Goal: Task Accomplishment & Management: Complete application form

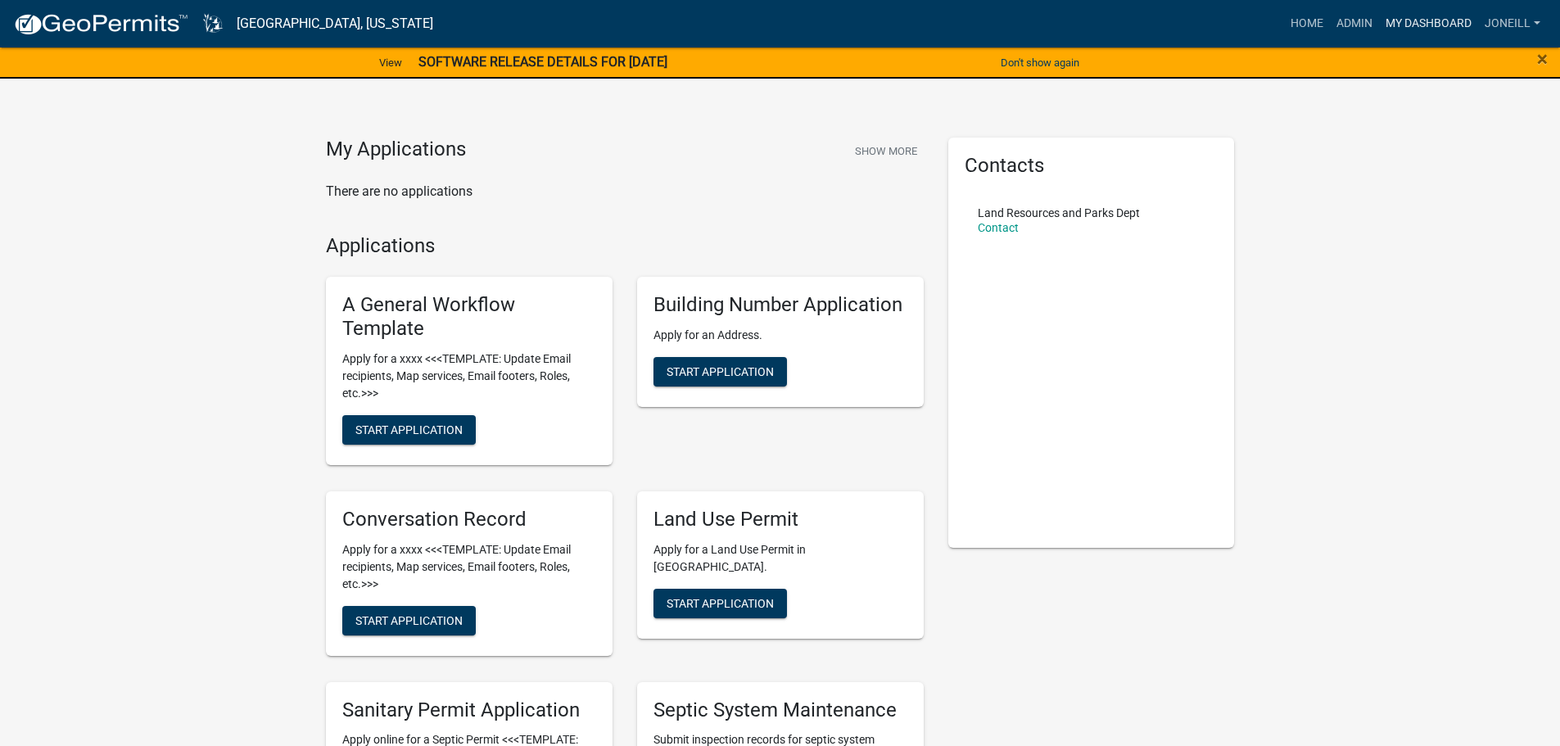
click at [1399, 25] on link "My Dashboard" at bounding box center [1428, 23] width 99 height 31
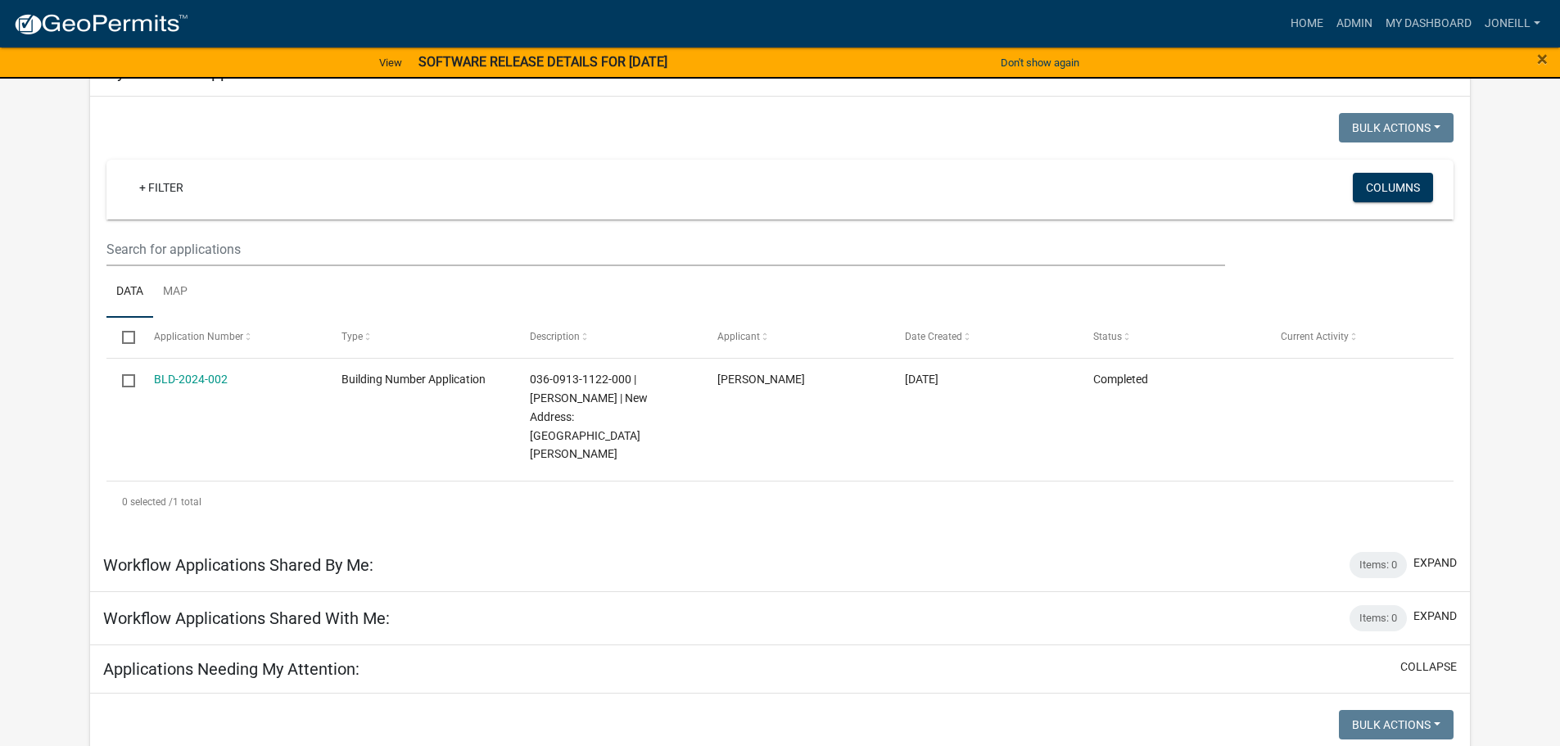
scroll to position [409, 0]
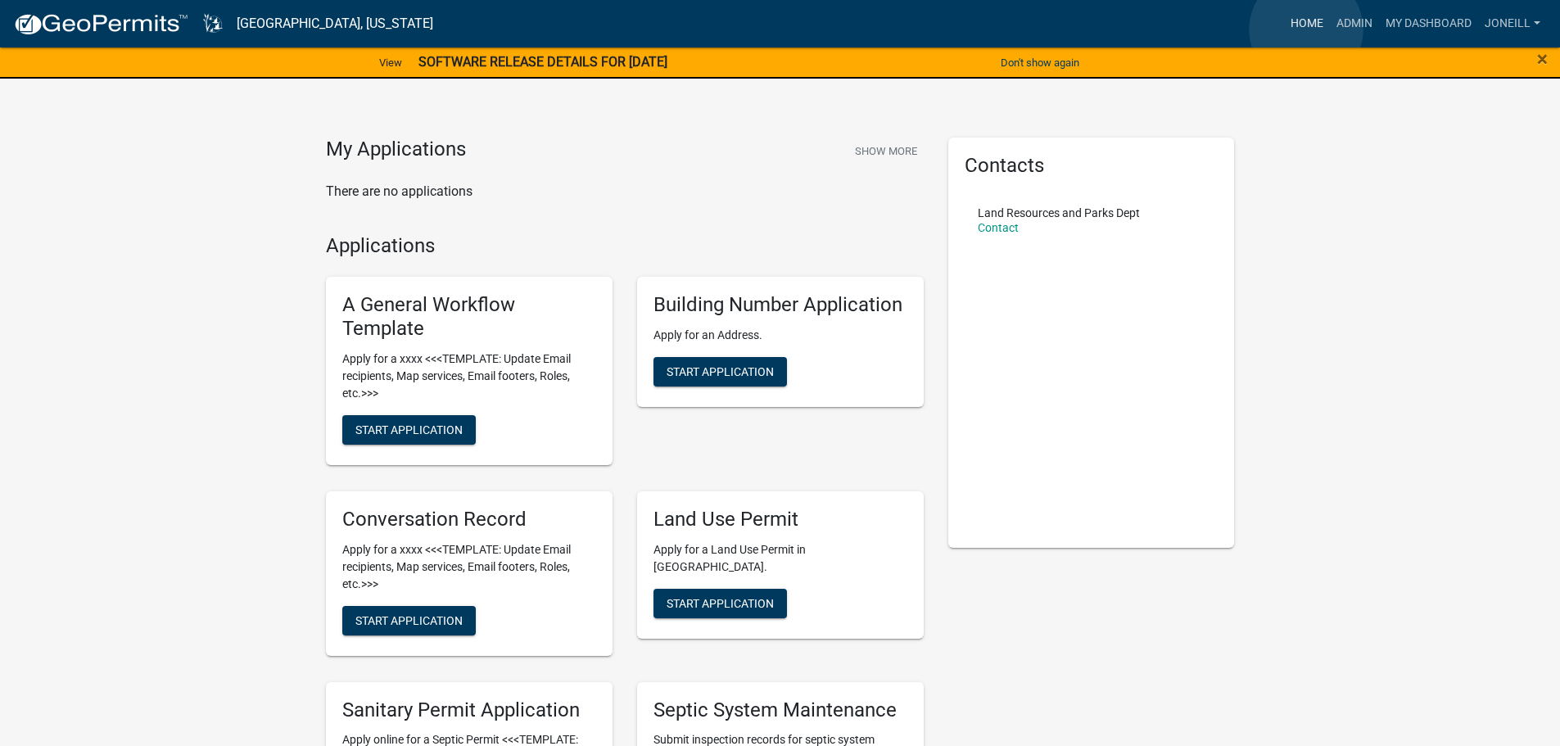
click at [1306, 29] on link "Home" at bounding box center [1307, 23] width 46 height 31
click at [681, 373] on span "Start Application" at bounding box center [720, 371] width 107 height 13
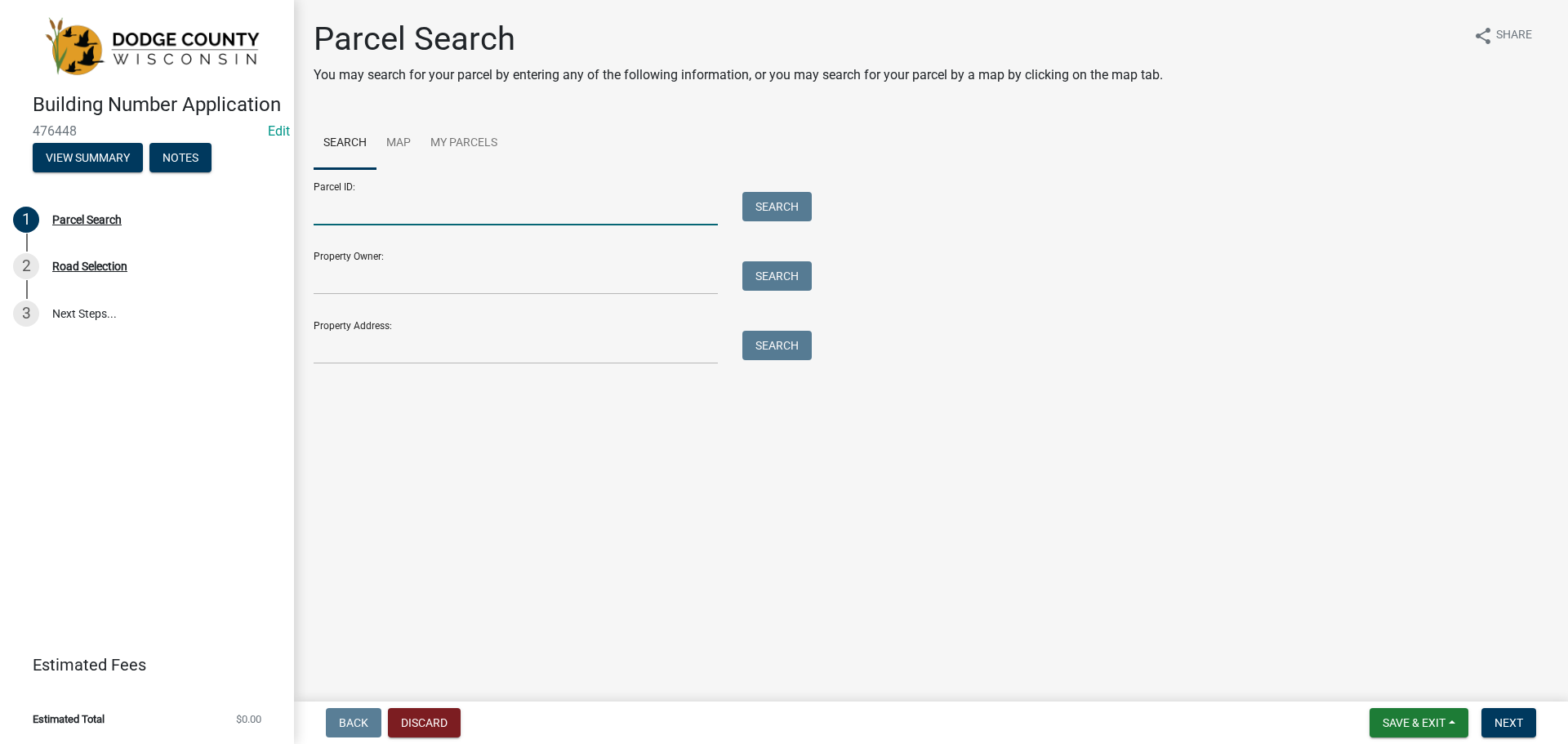
click at [361, 211] on input "Parcel ID:" at bounding box center [515, 208] width 404 height 34
type input "02609160841001"
click at [765, 205] on button "Search" at bounding box center [777, 205] width 70 height 29
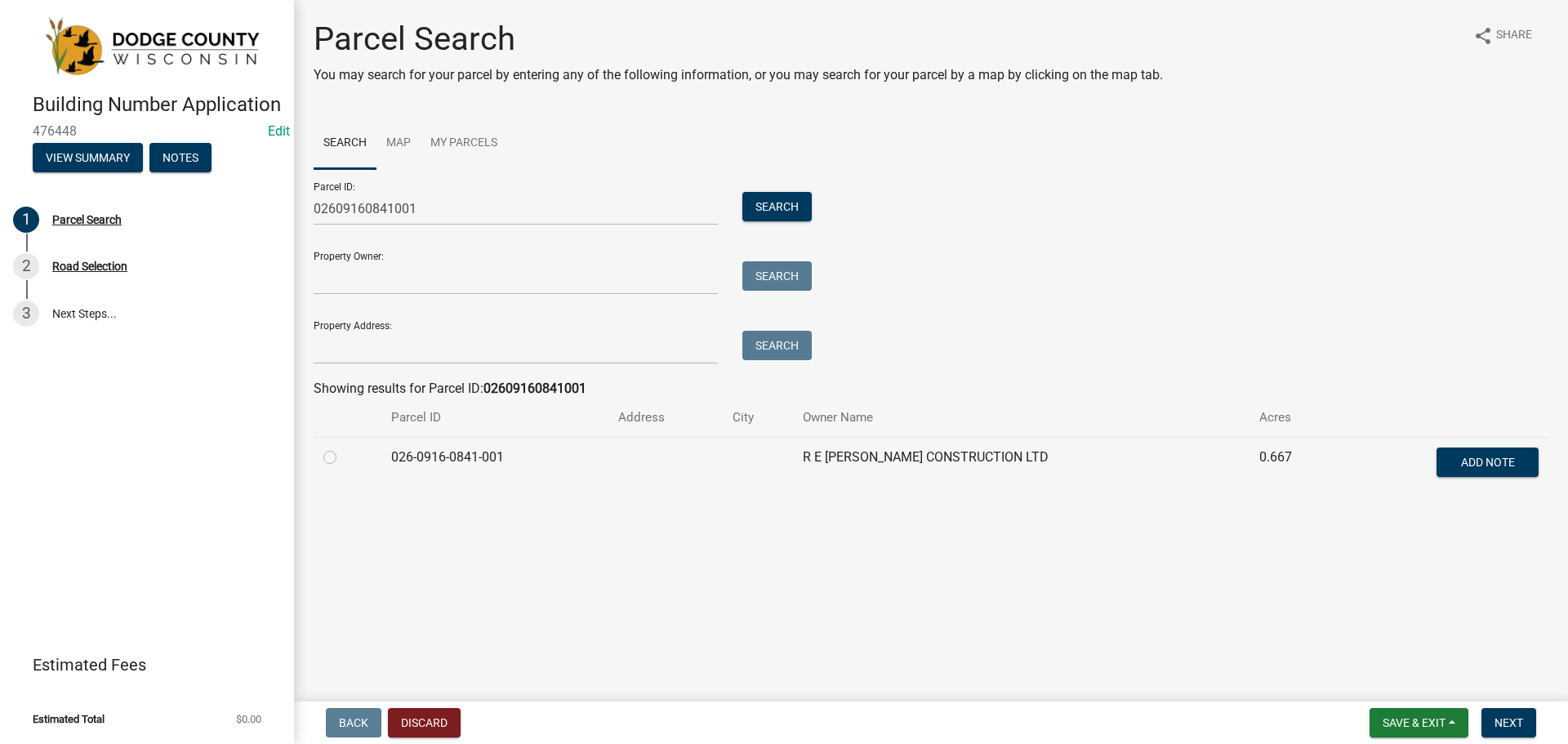
click at [343, 448] on label at bounding box center [343, 448] width 0 height 0
click at [343, 458] on input "radio" at bounding box center [348, 453] width 11 height 11
radio input "true"
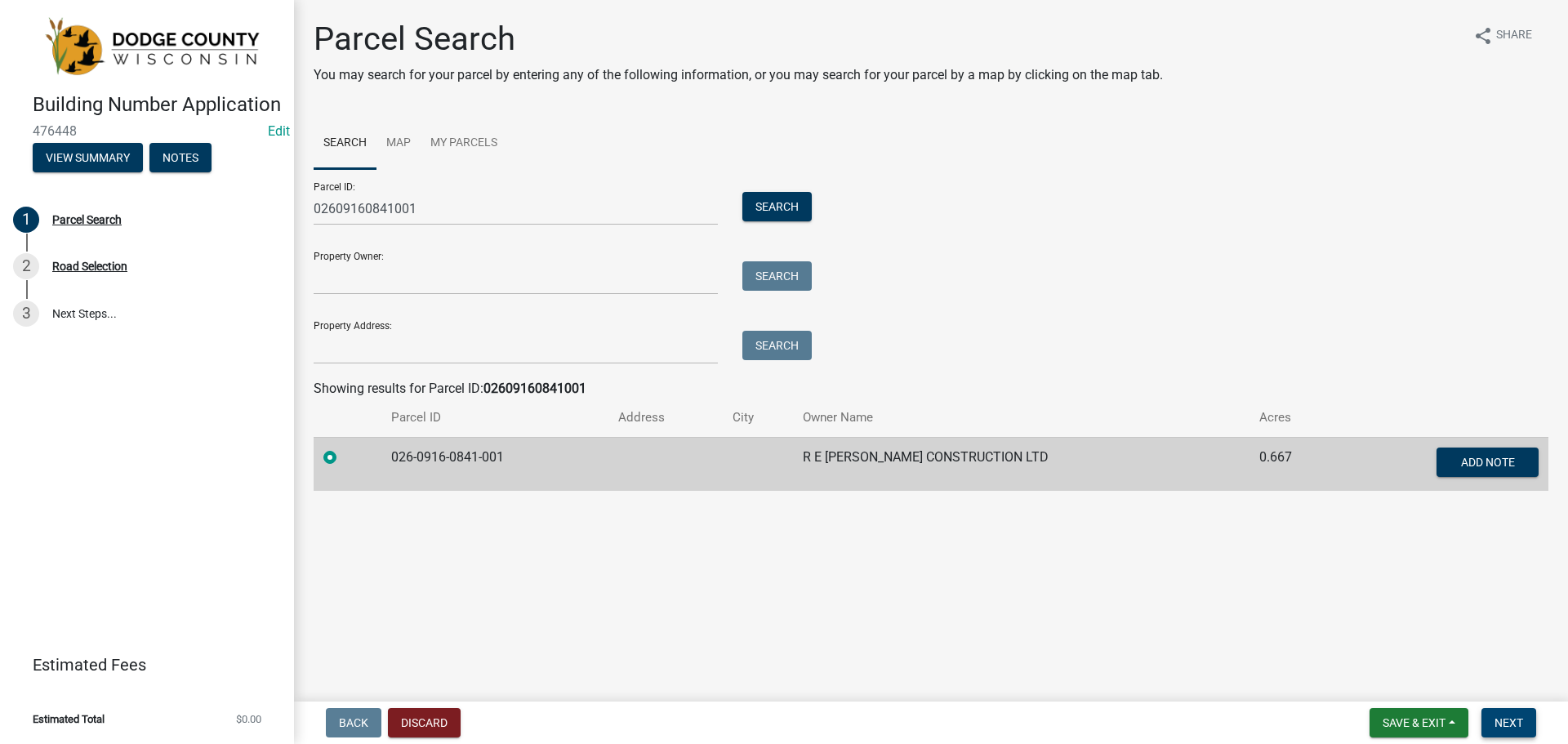
click at [1500, 719] on span "Next" at bounding box center [1509, 722] width 29 height 13
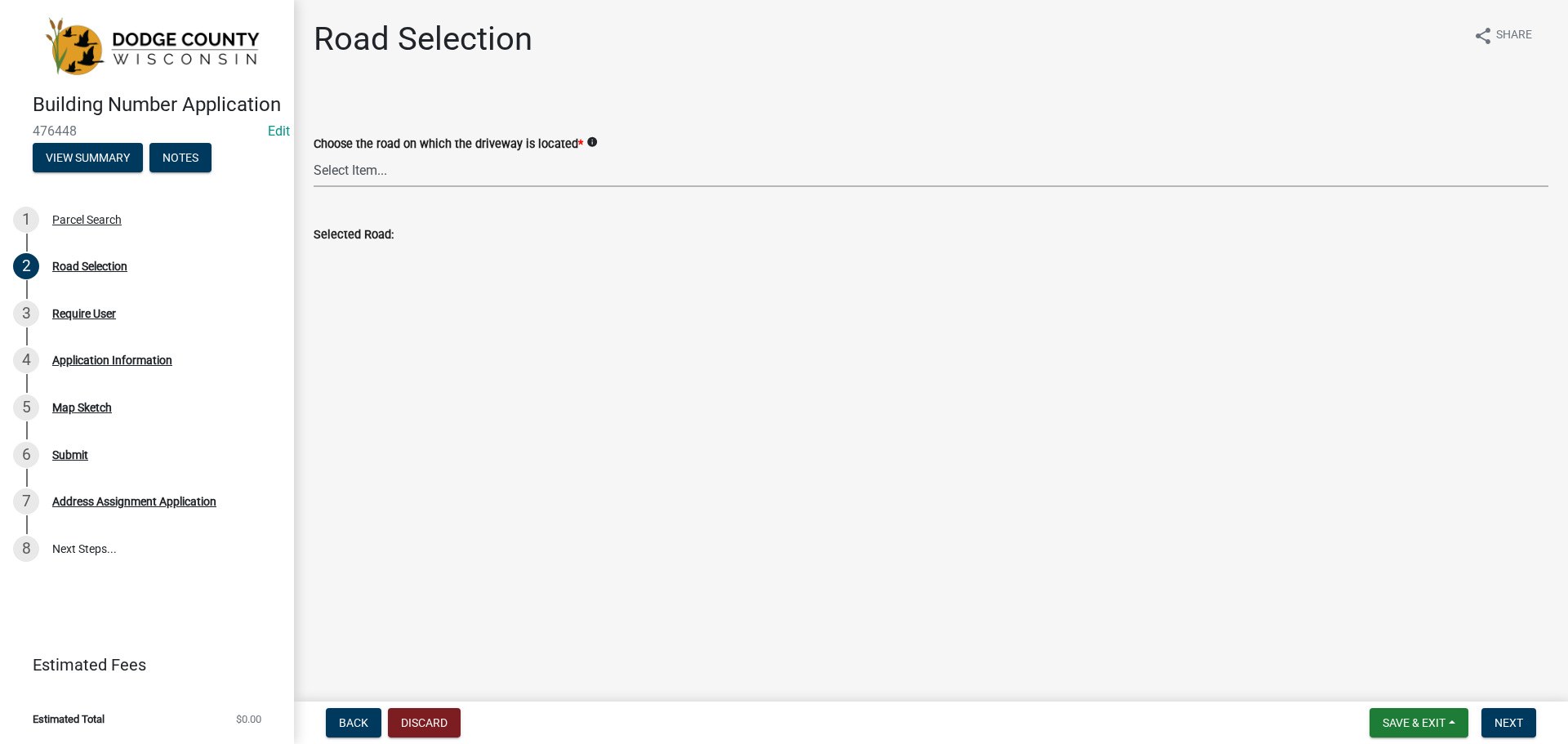
click at [415, 159] on select "Select Item... 100-YARD DR AALSMA RD ADAMS RD AIRPORT RD ALASKA RD ALLEN RD ALT…" at bounding box center [931, 171] width 1235 height 34
click at [313, 154] on select "Select Item... 100-YARD DR AALSMA RD ADAMS RD AIRPORT RD ALASKA RD ALLEN RD ALT…" at bounding box center [931, 171] width 1235 height 34
select select "1ff944c5-6cb8-4569-a18b-33ccbd9e2f33"
click at [1513, 718] on span "Next" at bounding box center [1509, 722] width 29 height 13
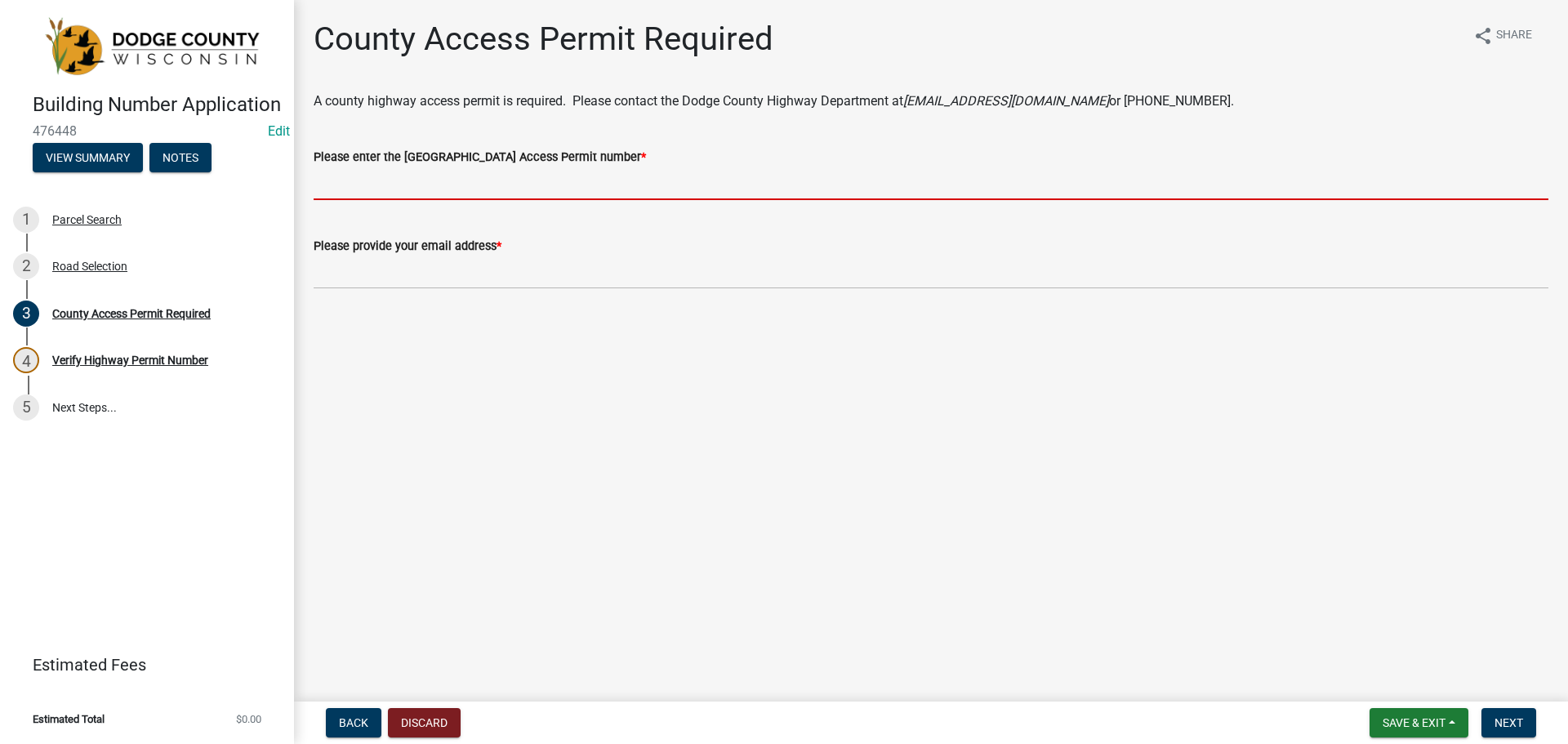
click at [376, 192] on input "Please enter the Dodge County Highway Access Permit number *" at bounding box center [931, 184] width 1235 height 34
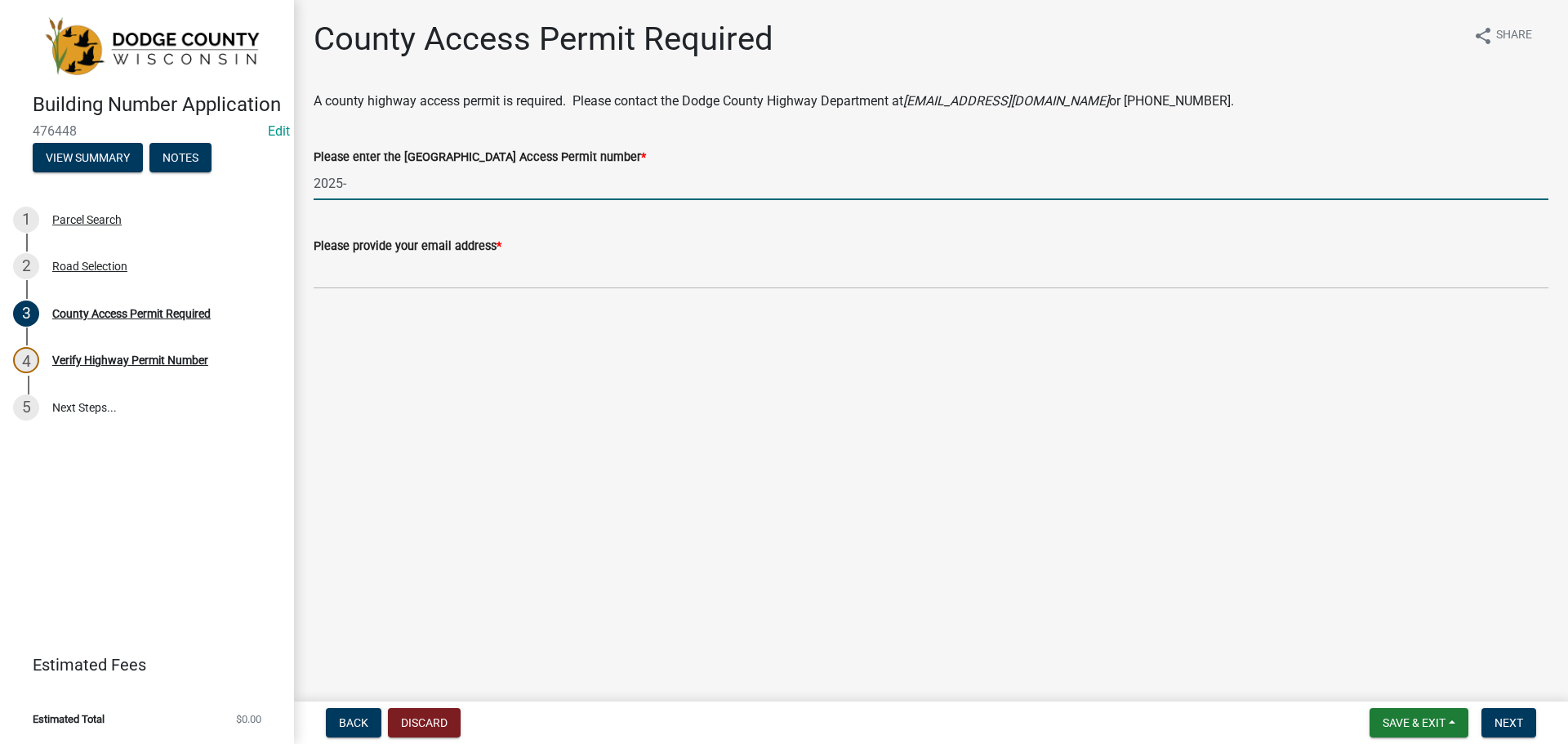
click at [381, 173] on input "2025-" at bounding box center [931, 184] width 1235 height 34
type input "2025-035"
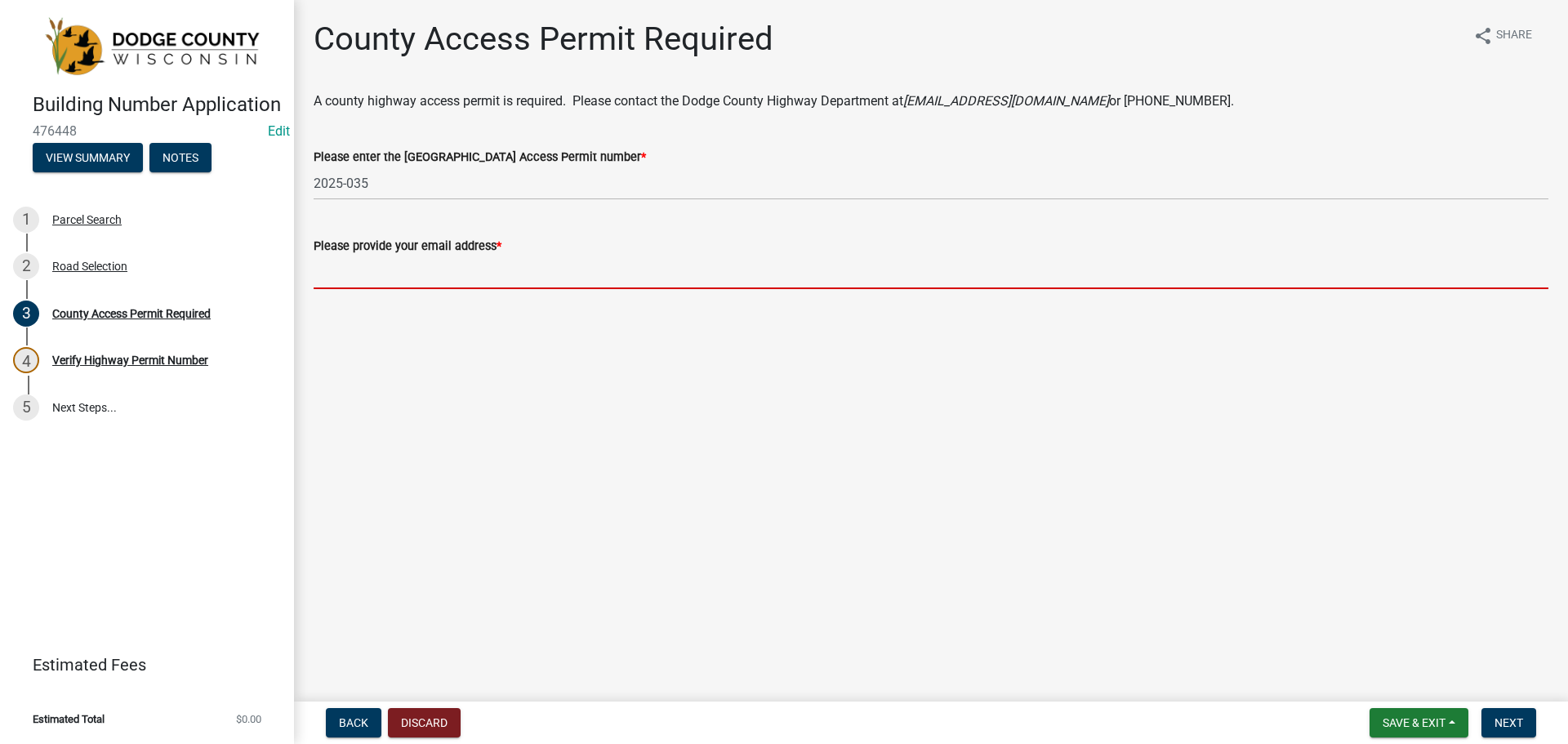
click at [401, 283] on input "Please provide your email address *" at bounding box center [931, 272] width 1235 height 34
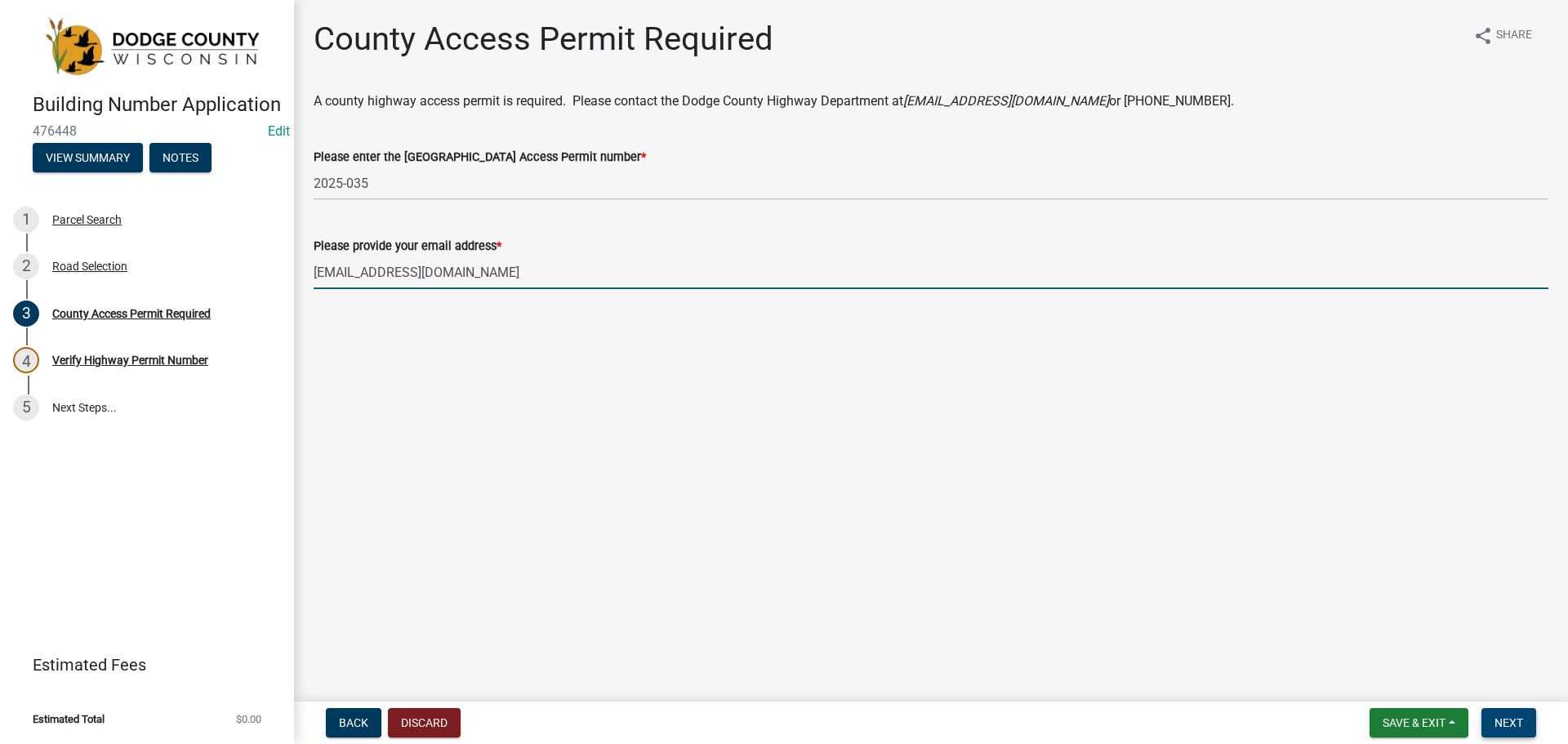
type input "lrp_permits@co.dodge.wi.us"
click at [1510, 714] on button "Next" at bounding box center [1508, 722] width 55 height 29
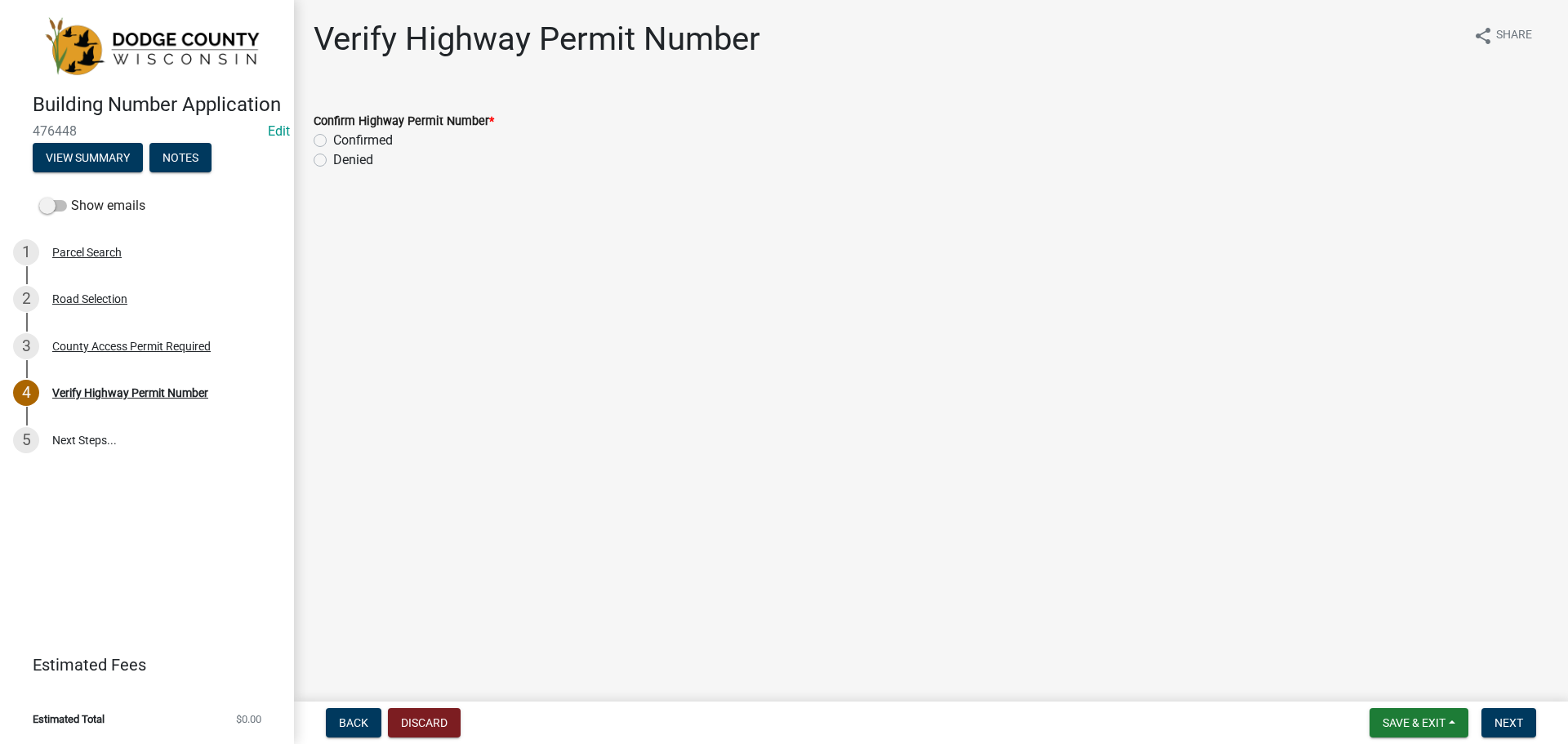
click at [333, 141] on label "Confirmed" at bounding box center [363, 141] width 60 height 20
click at [333, 141] on input "Confirmed" at bounding box center [338, 136] width 11 height 11
radio input "true"
click at [1489, 719] on button "Next" at bounding box center [1508, 722] width 55 height 29
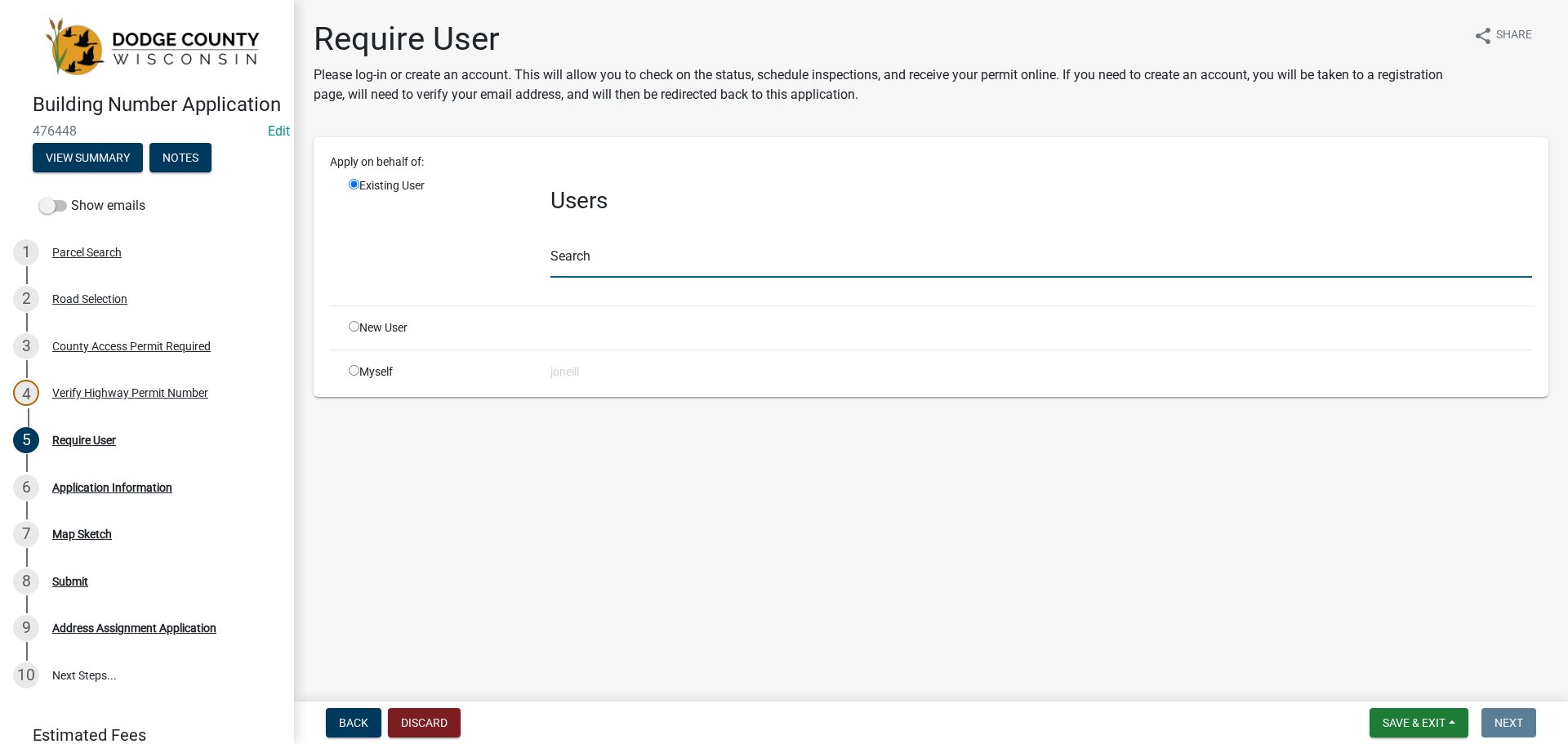
click at [583, 255] on input "text" at bounding box center [1041, 261] width 981 height 34
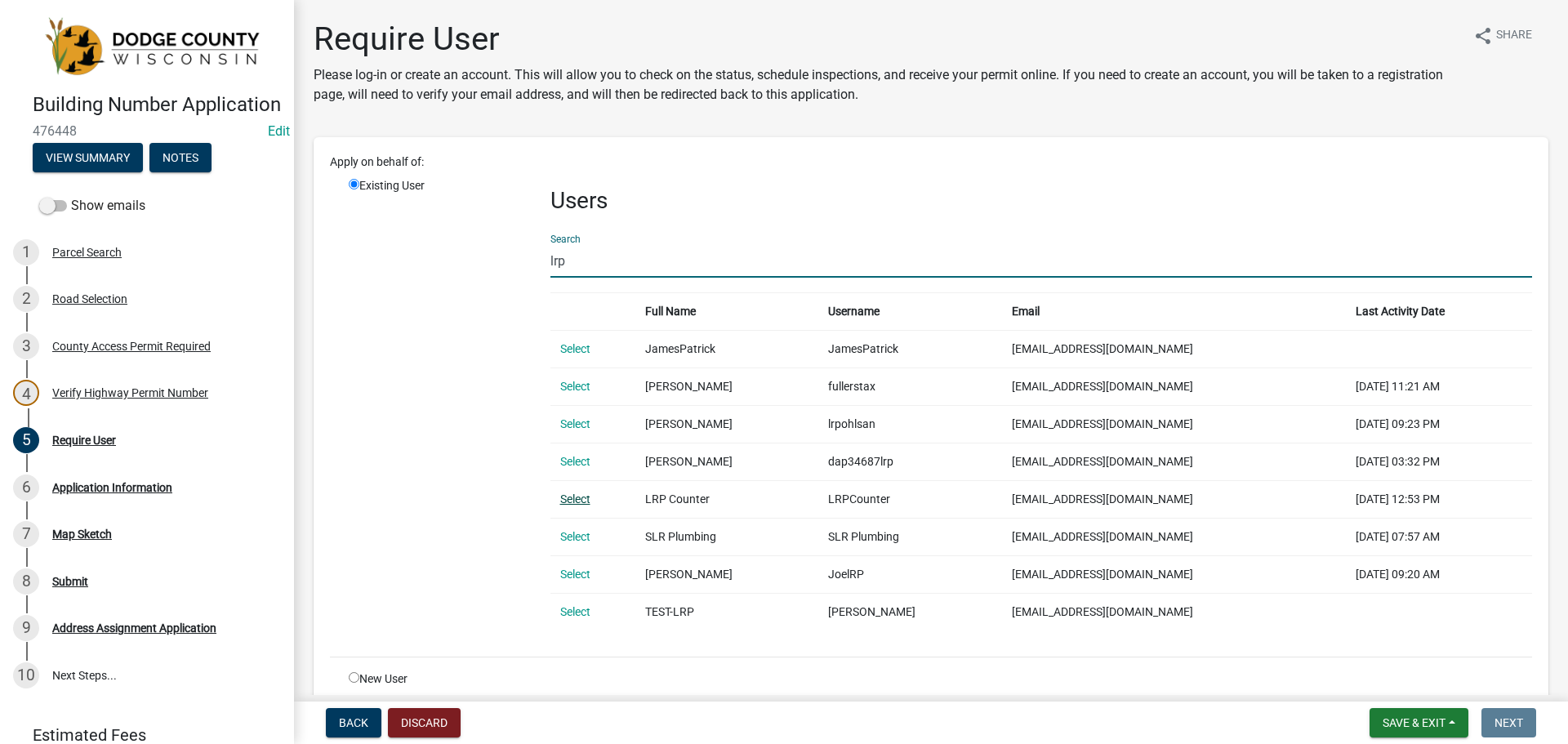
type input "lrp"
click at [579, 494] on link "Select" at bounding box center [576, 499] width 30 height 13
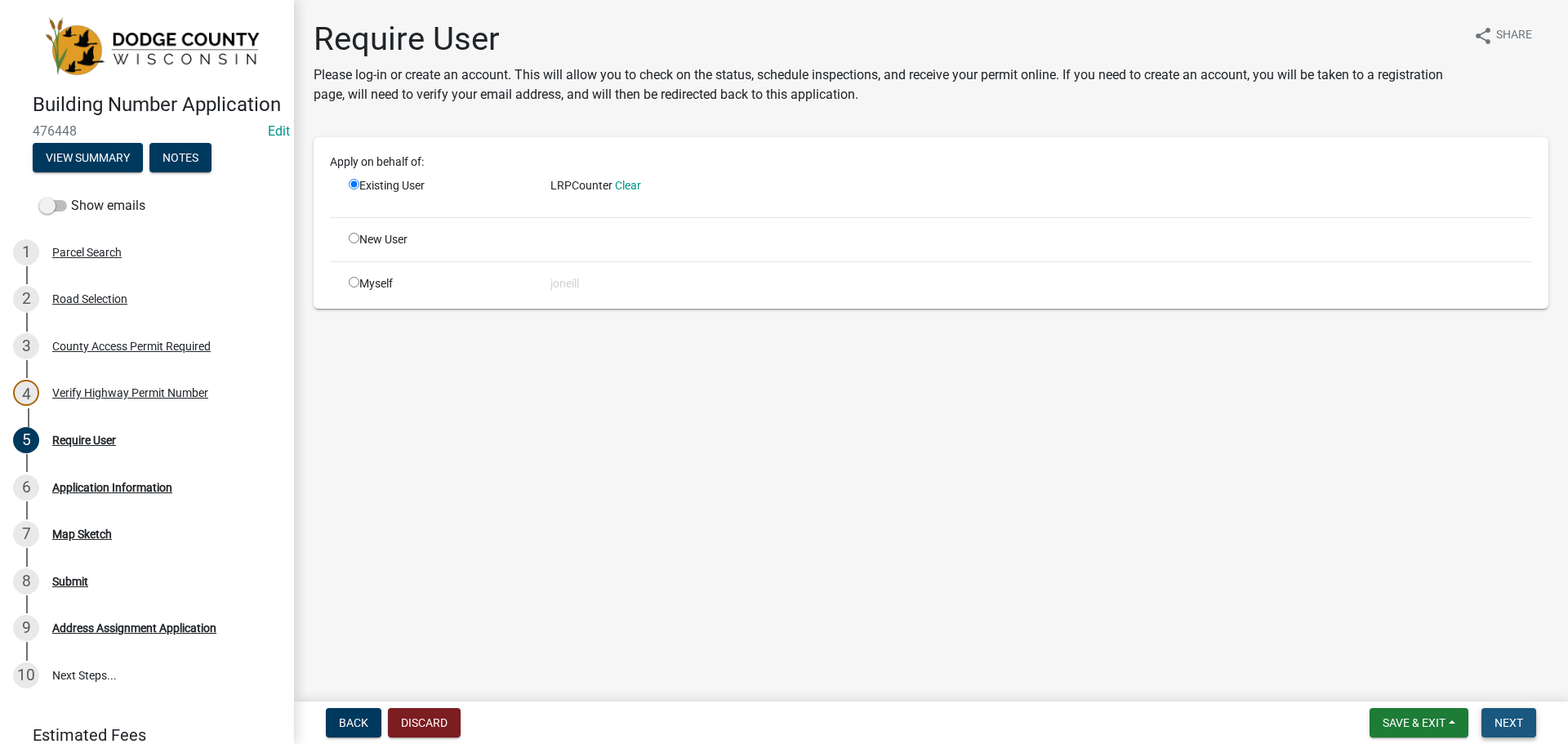
click at [1506, 719] on span "Next" at bounding box center [1509, 722] width 29 height 13
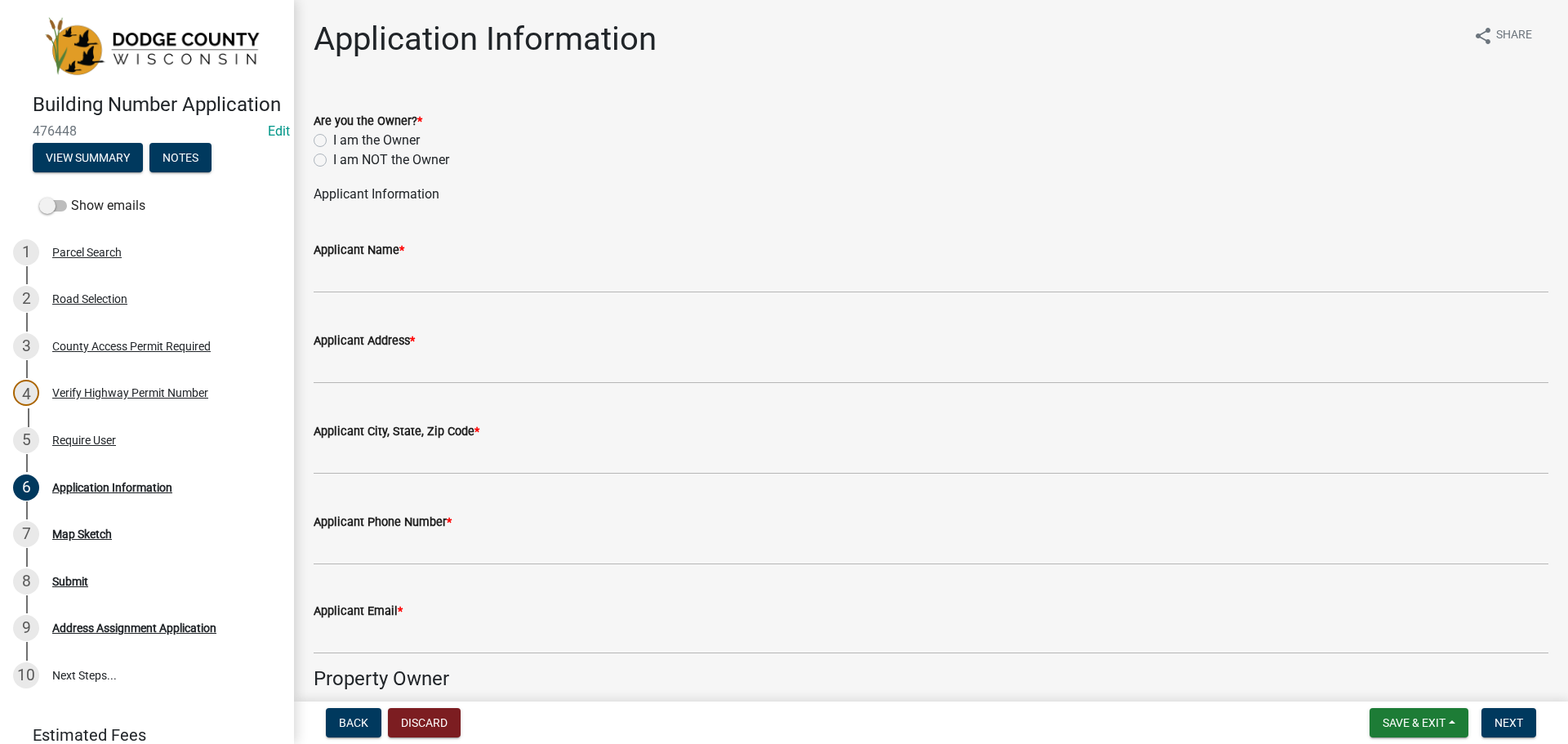
click at [320, 133] on div "I am the Owner" at bounding box center [931, 141] width 1235 height 20
click at [333, 141] on label "I am the Owner" at bounding box center [376, 141] width 87 height 20
click at [333, 141] on input "I am the Owner" at bounding box center [338, 136] width 11 height 11
radio input "true"
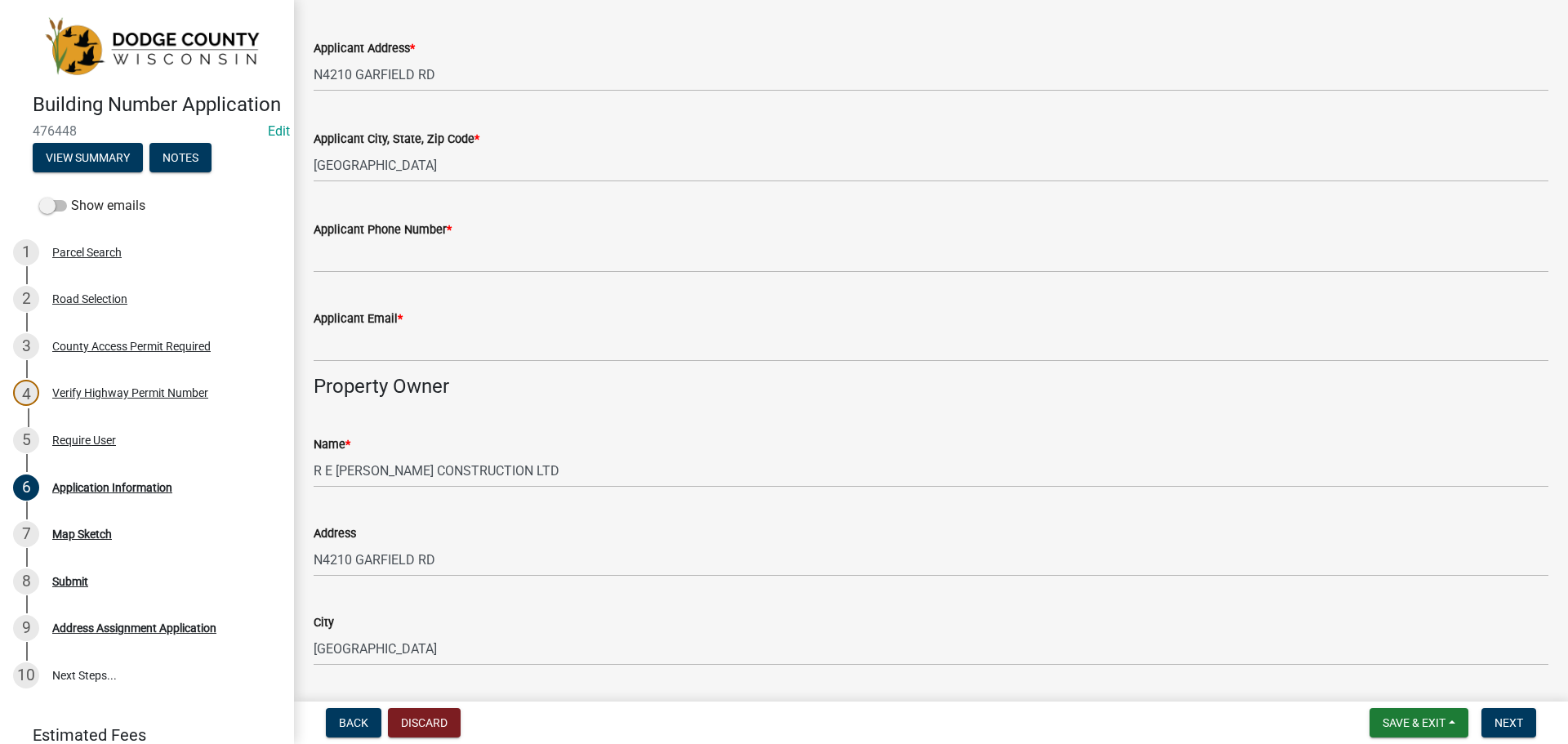
scroll to position [327, 0]
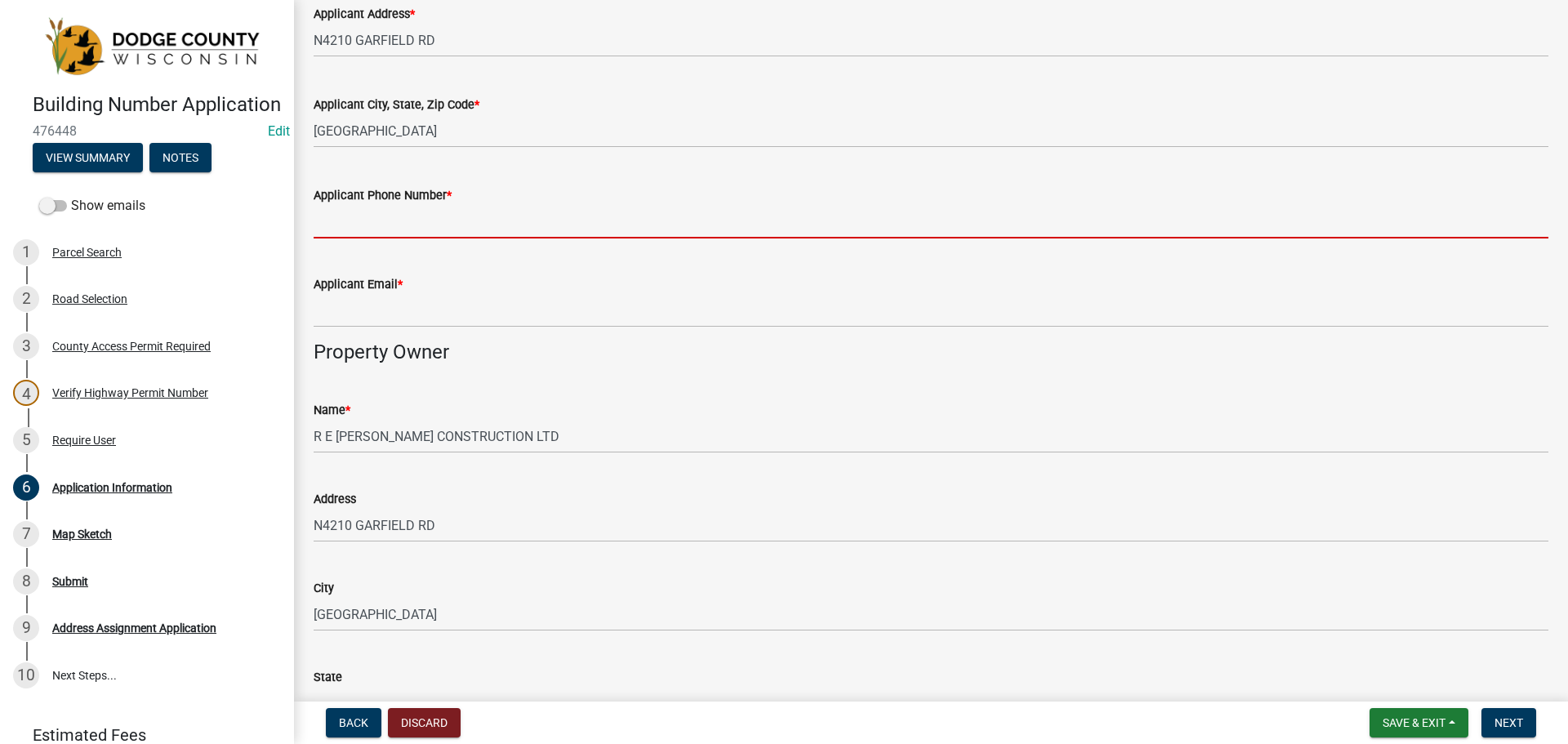
click at [375, 227] on input "Applicant Phone Number *" at bounding box center [931, 222] width 1235 height 34
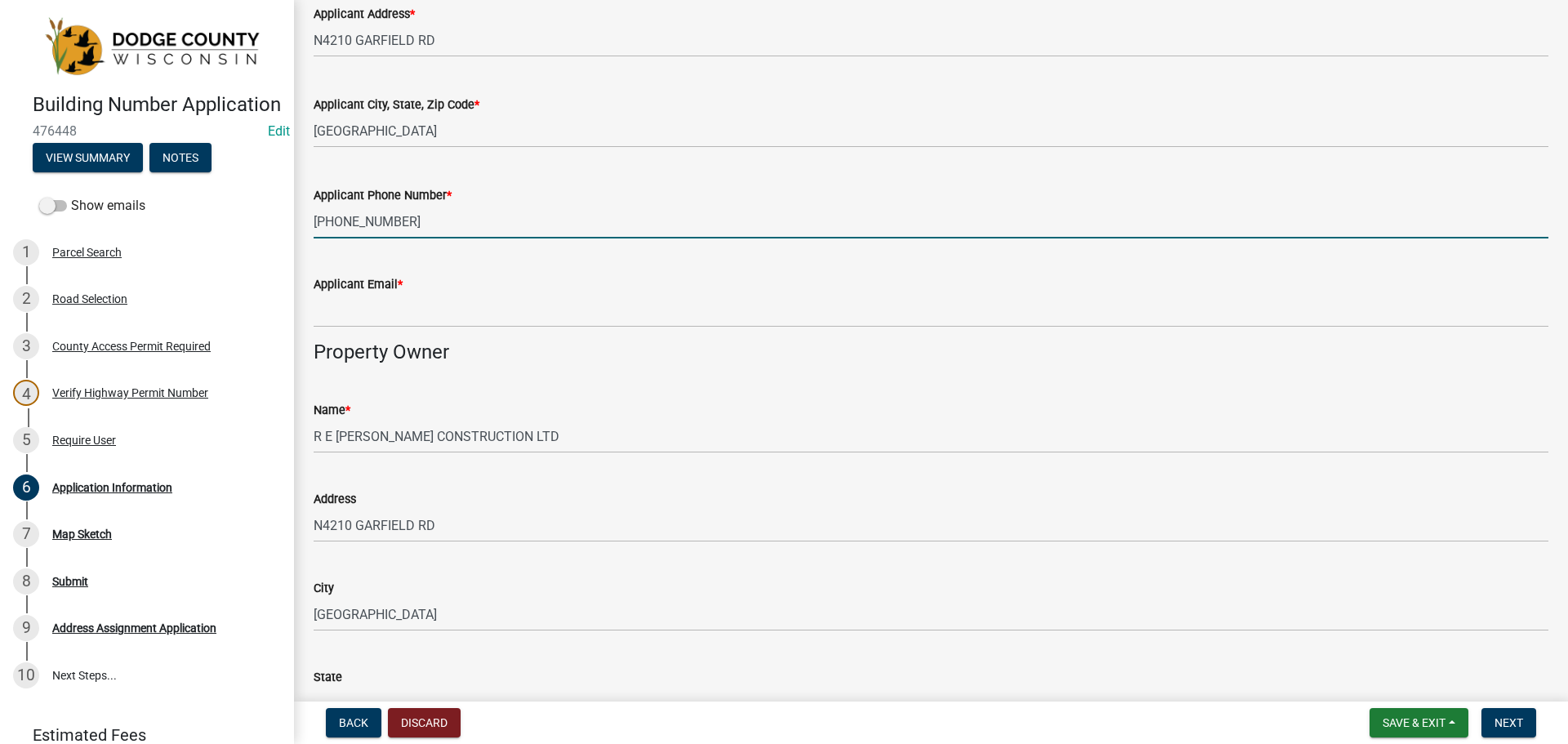
type input "414-510-2331"
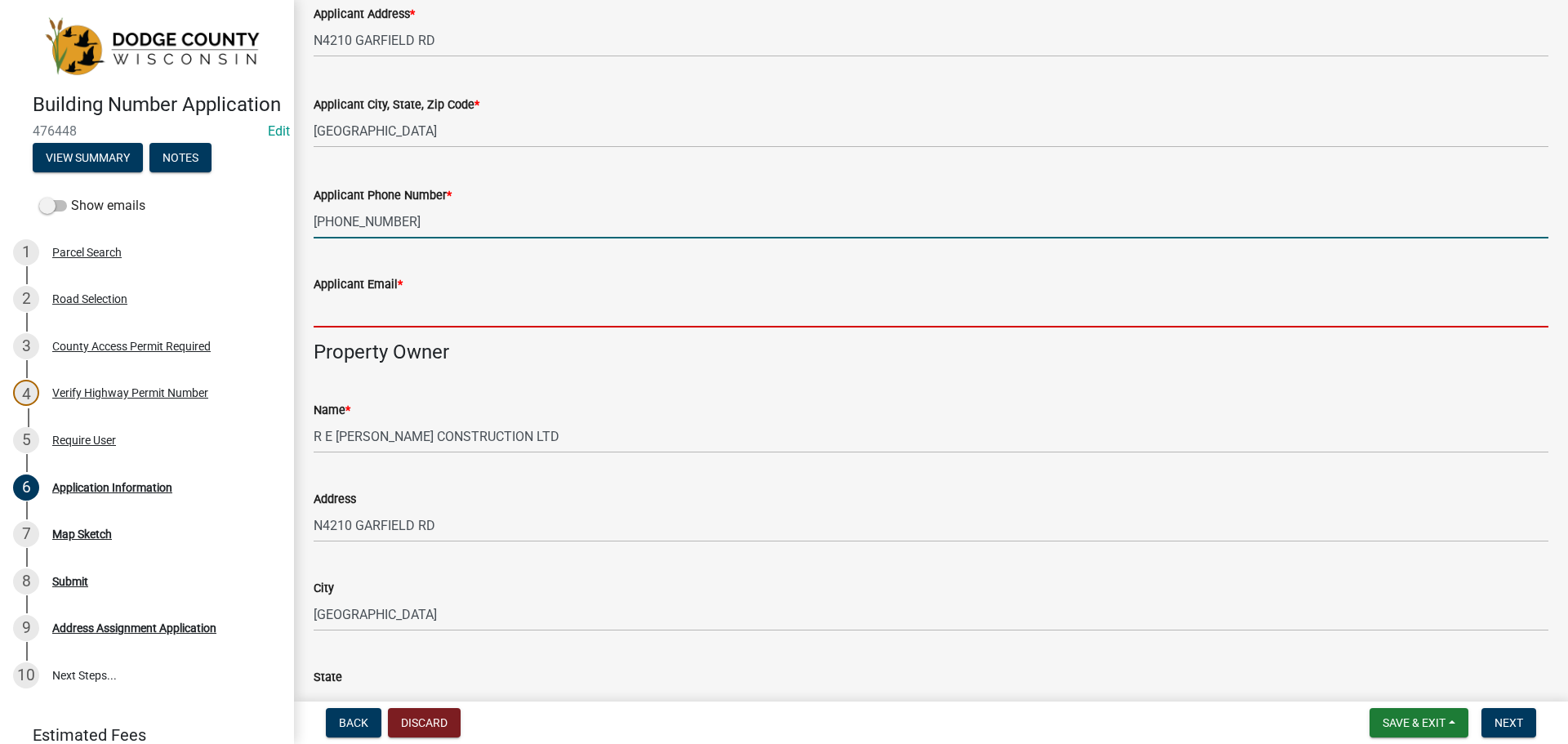
click at [385, 310] on input "Applicant Email *" at bounding box center [931, 311] width 1235 height 34
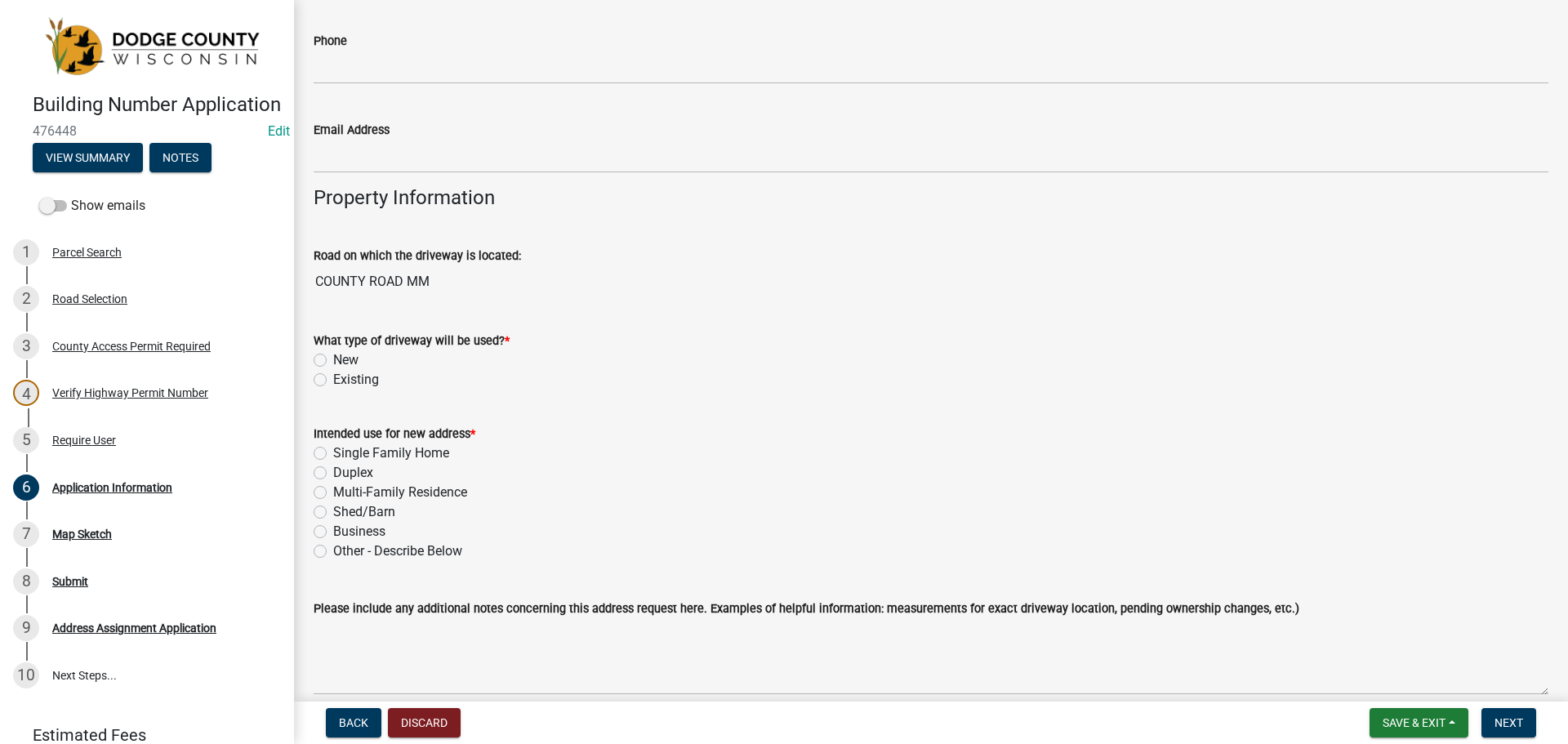
scroll to position [1143, 0]
type input "millikinconstruction1269@gmail.com"
click at [333, 356] on label "New" at bounding box center [345, 358] width 25 height 20
click at [333, 356] on input "New" at bounding box center [338, 353] width 11 height 11
radio input "true"
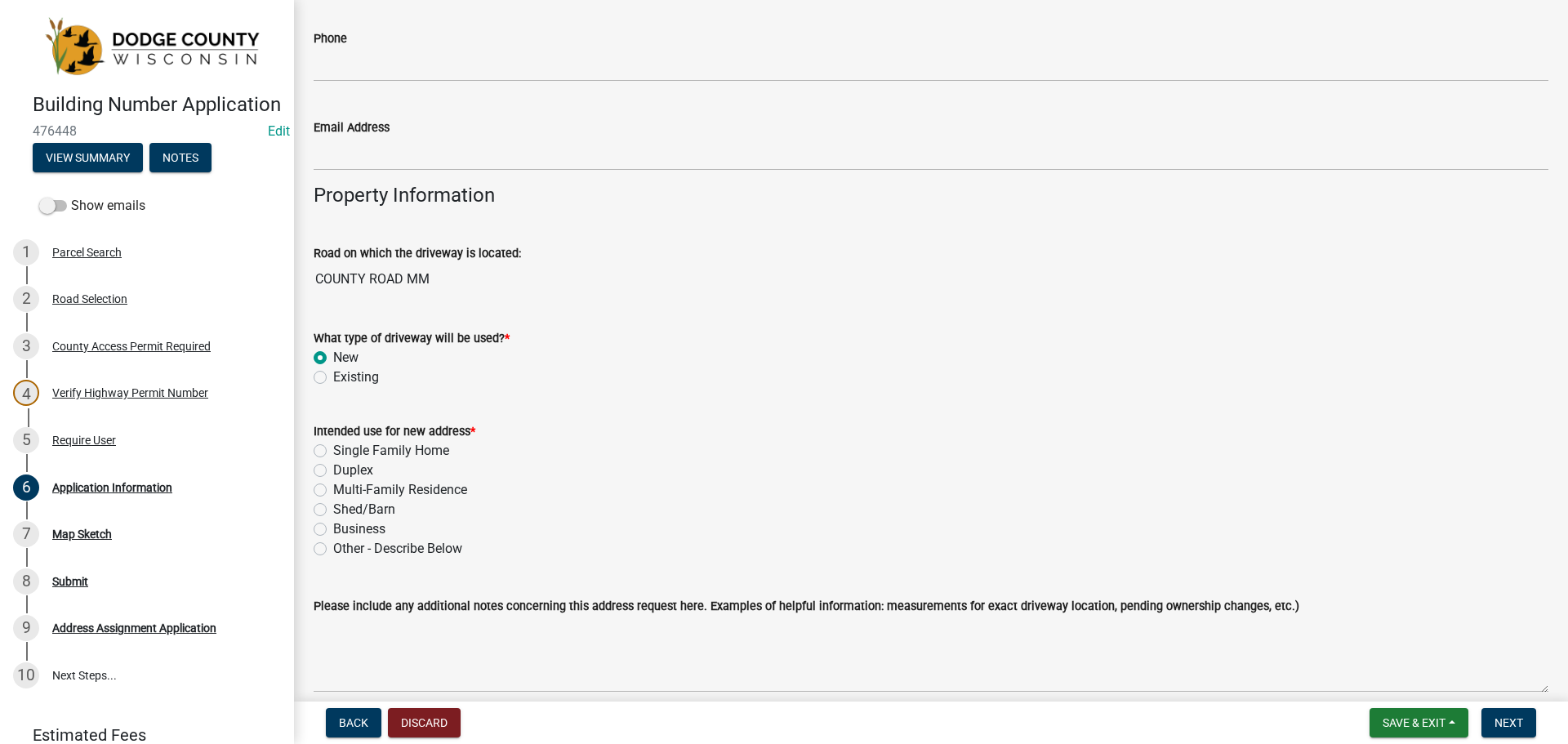
click at [333, 377] on label "Existing" at bounding box center [356, 377] width 46 height 20
click at [333, 377] on input "Existing" at bounding box center [338, 372] width 11 height 11
radio input "true"
click at [333, 452] on label "Single Family Home" at bounding box center [391, 451] width 116 height 20
click at [333, 452] on input "Single Family Home" at bounding box center [338, 446] width 11 height 11
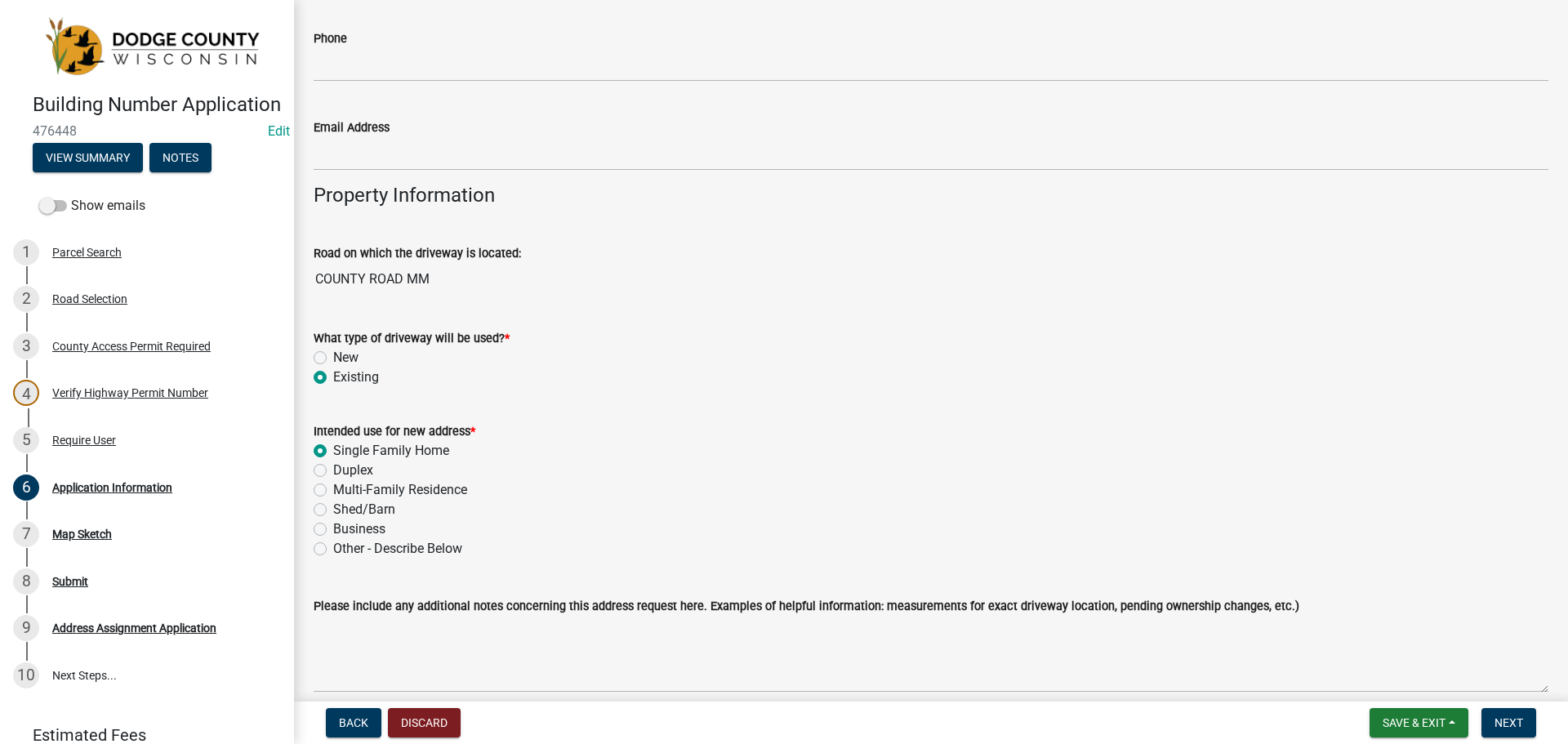
radio input "true"
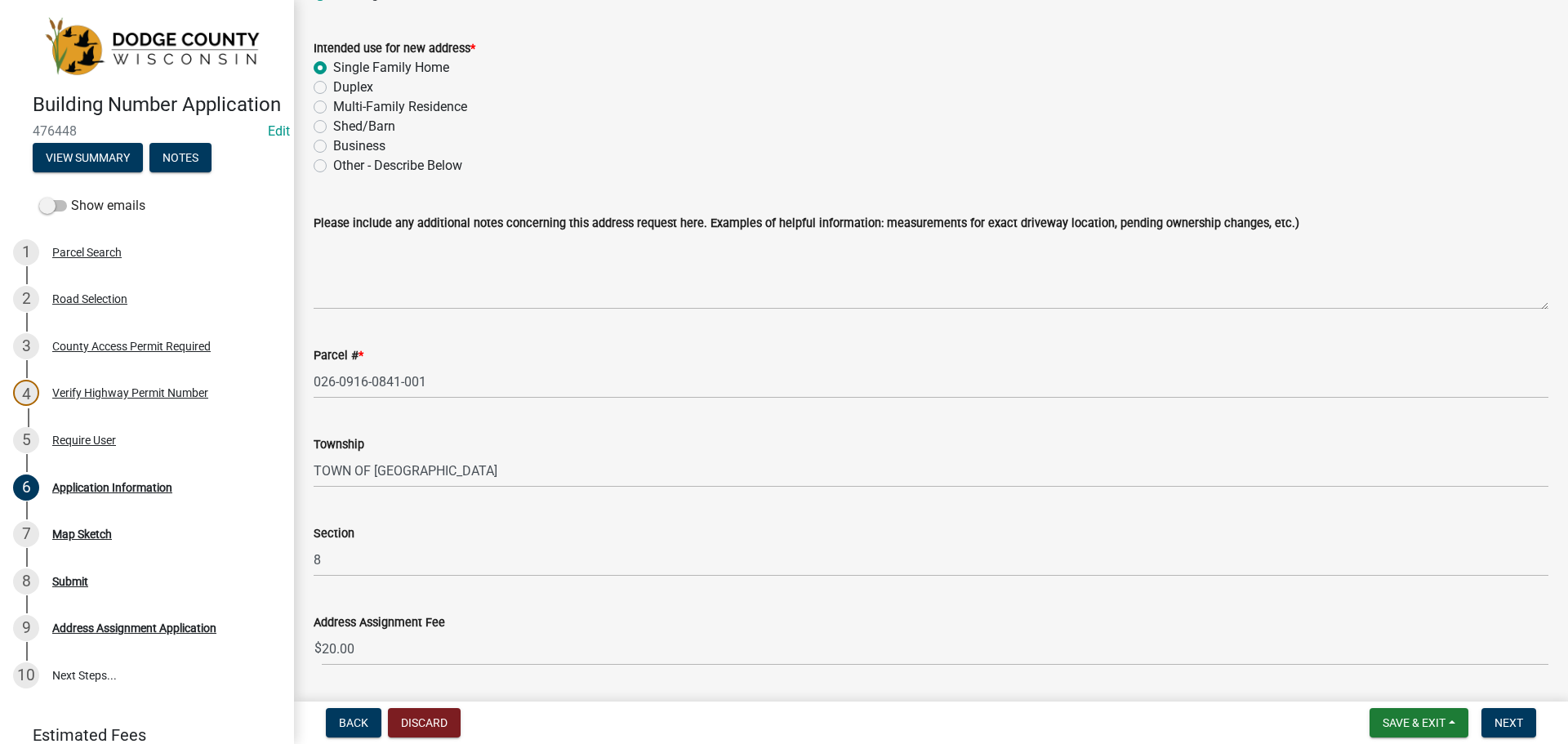
scroll to position [1552, 0]
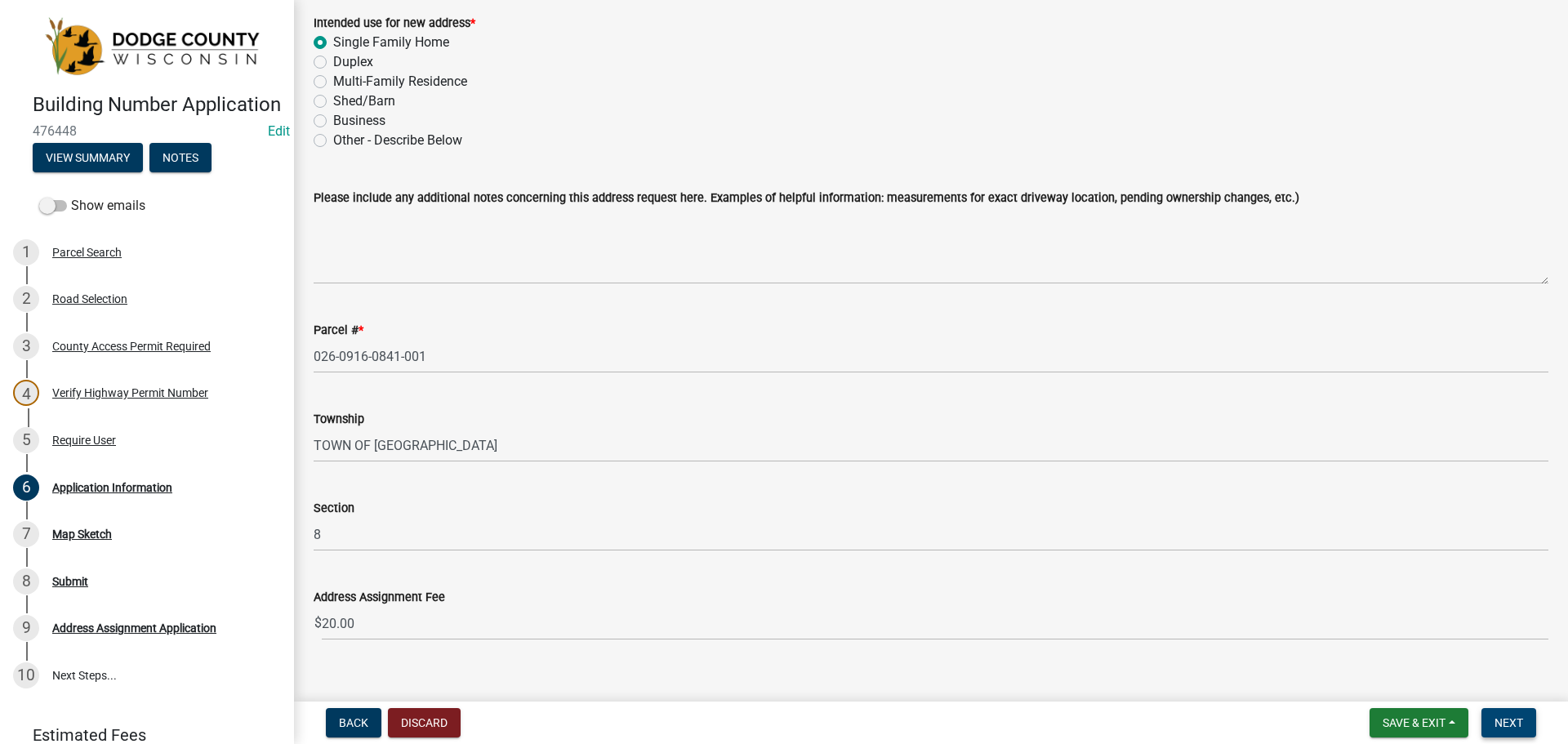
click at [1508, 726] on span "Next" at bounding box center [1509, 722] width 29 height 13
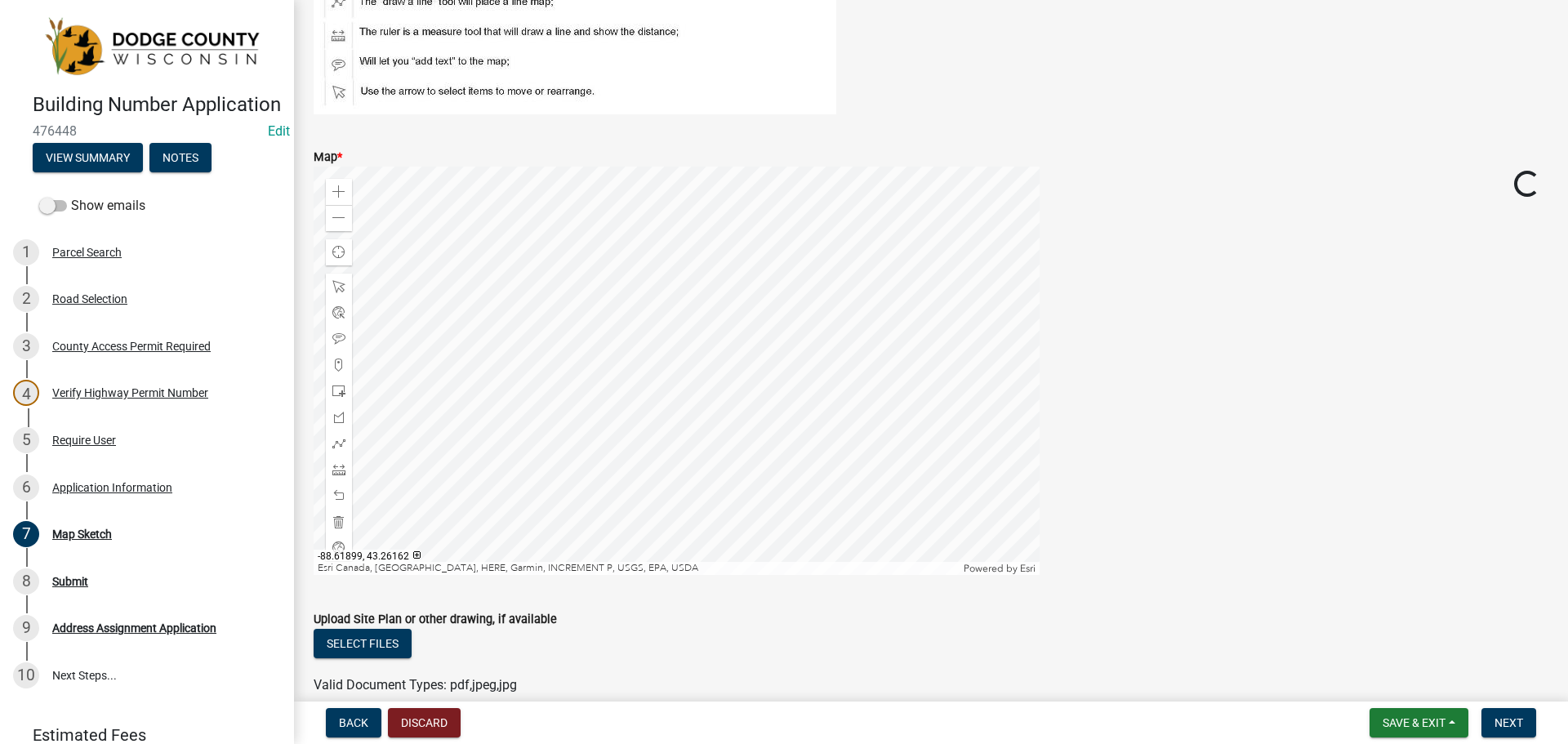
scroll to position [245, 0]
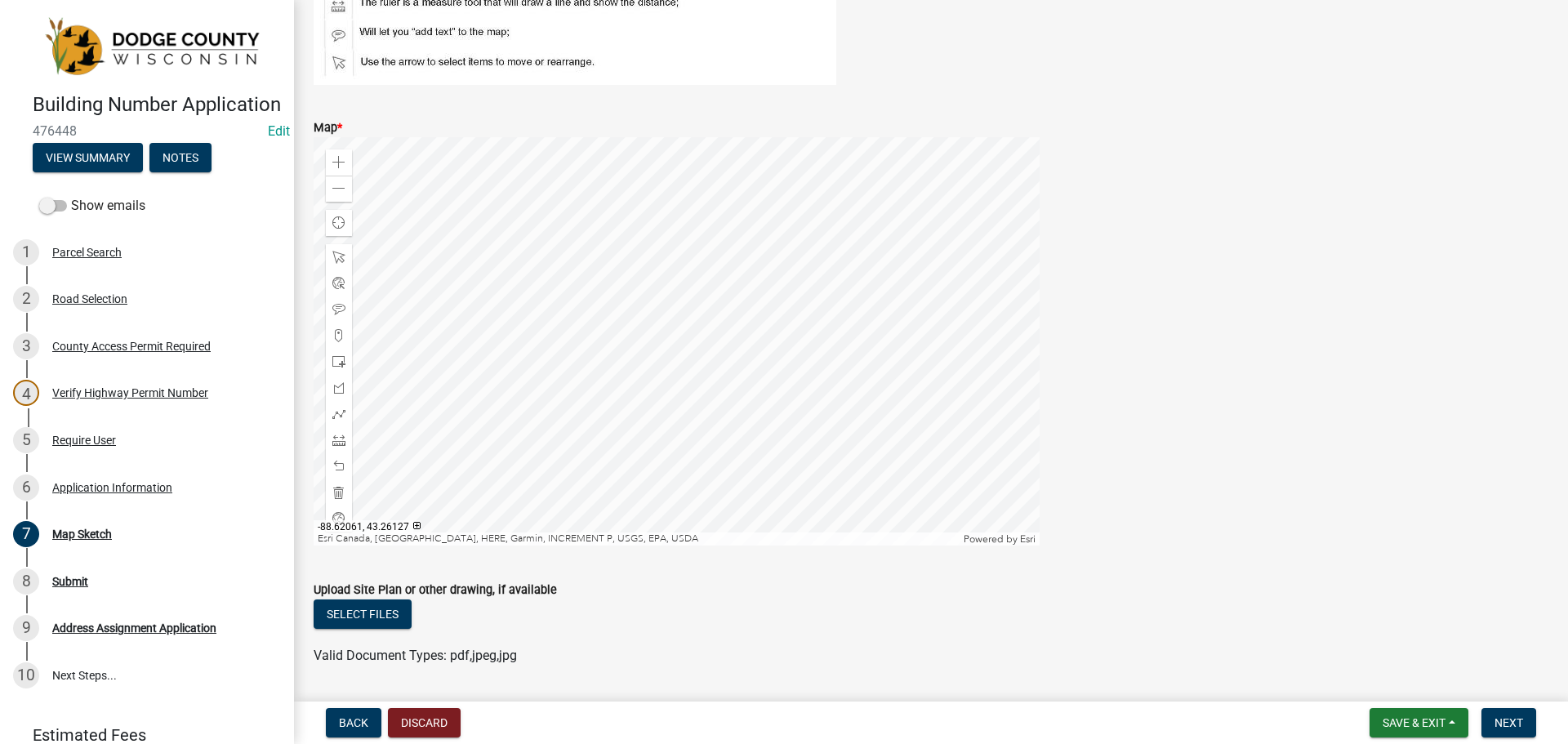
click at [631, 374] on div at bounding box center [676, 341] width 726 height 408
click at [343, 351] on div at bounding box center [339, 362] width 26 height 26
click at [676, 334] on div at bounding box center [676, 341] width 726 height 408
click at [337, 326] on div at bounding box center [339, 335] width 26 height 26
click at [690, 447] on div at bounding box center [676, 341] width 726 height 408
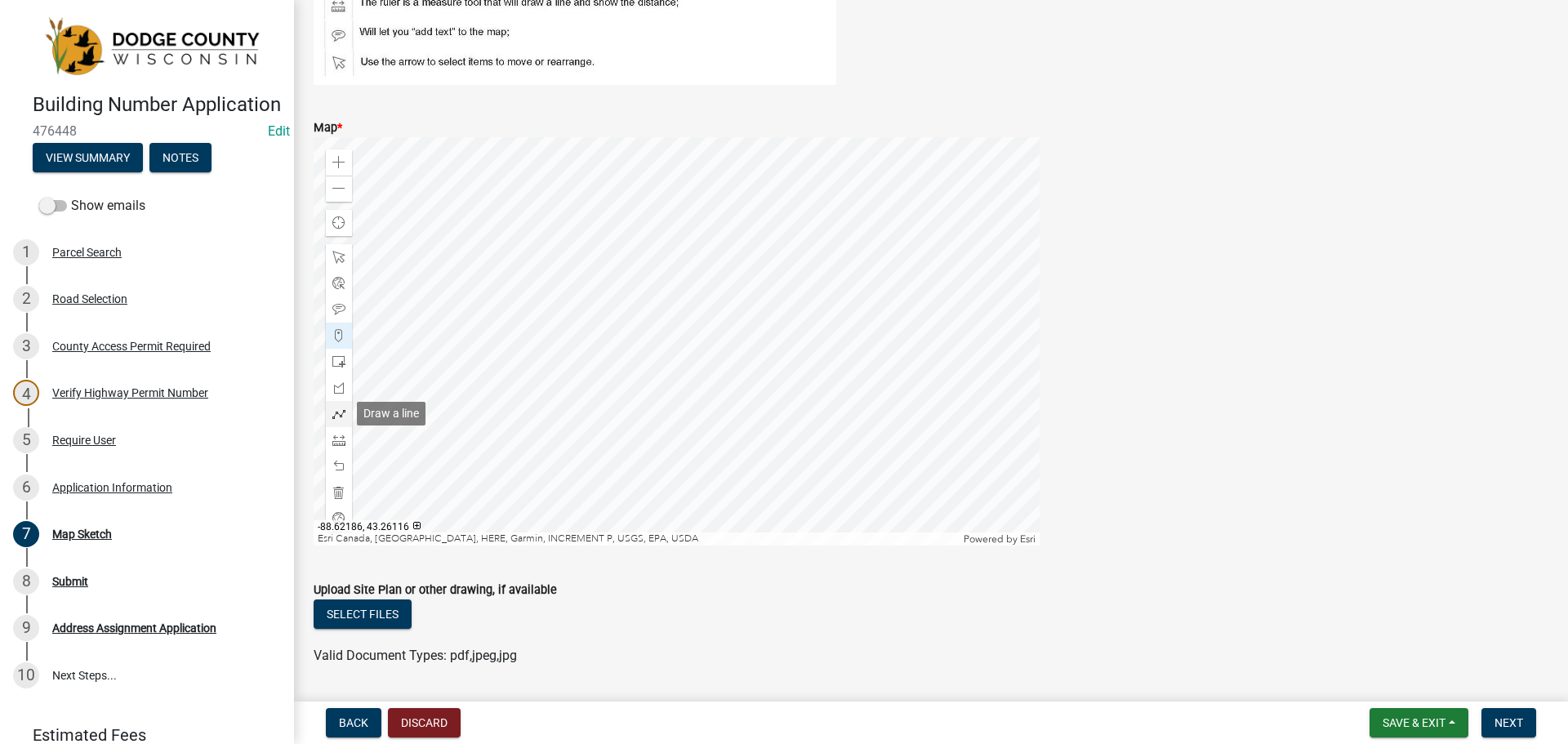
click at [341, 415] on span at bounding box center [338, 414] width 13 height 13
click at [657, 336] on div at bounding box center [676, 341] width 726 height 408
click at [669, 345] on div at bounding box center [676, 341] width 726 height 408
click at [674, 361] on div at bounding box center [676, 341] width 726 height 408
click at [680, 378] on div at bounding box center [676, 341] width 726 height 408
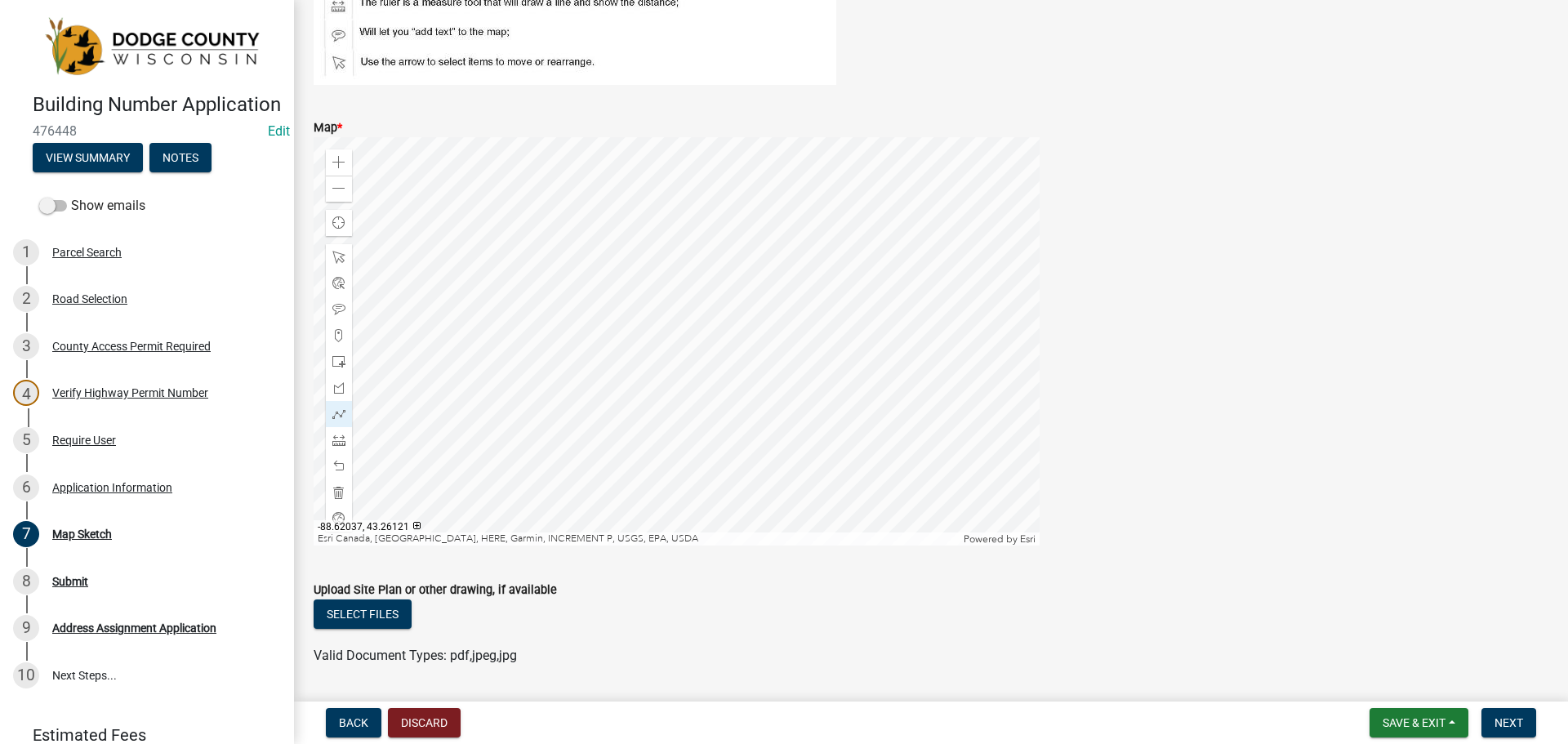
click at [686, 395] on div at bounding box center [676, 341] width 726 height 408
click at [692, 407] on div at bounding box center [676, 341] width 726 height 408
click at [692, 422] on div at bounding box center [676, 341] width 726 height 408
click at [691, 446] on div at bounding box center [676, 341] width 726 height 408
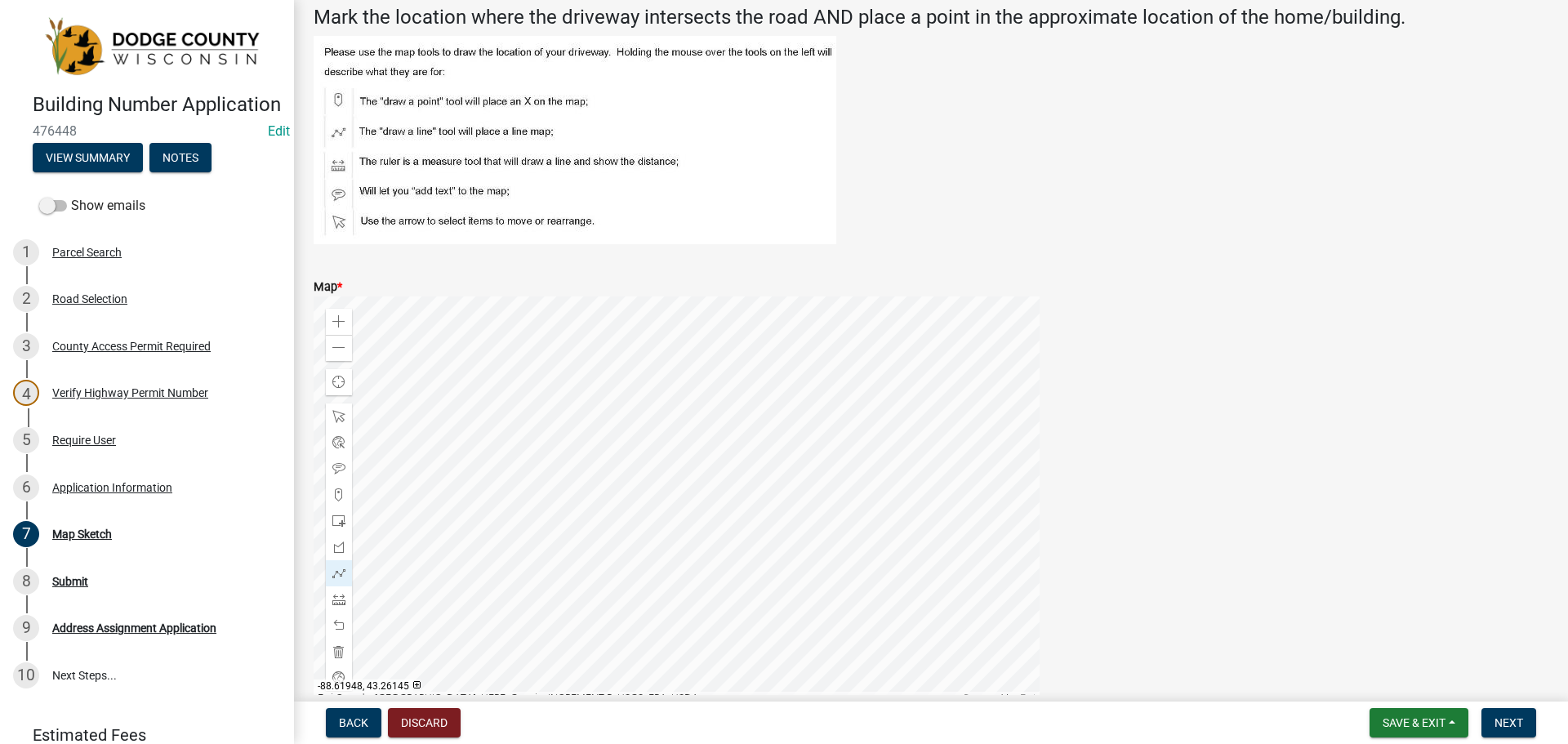
scroll to position [294, 0]
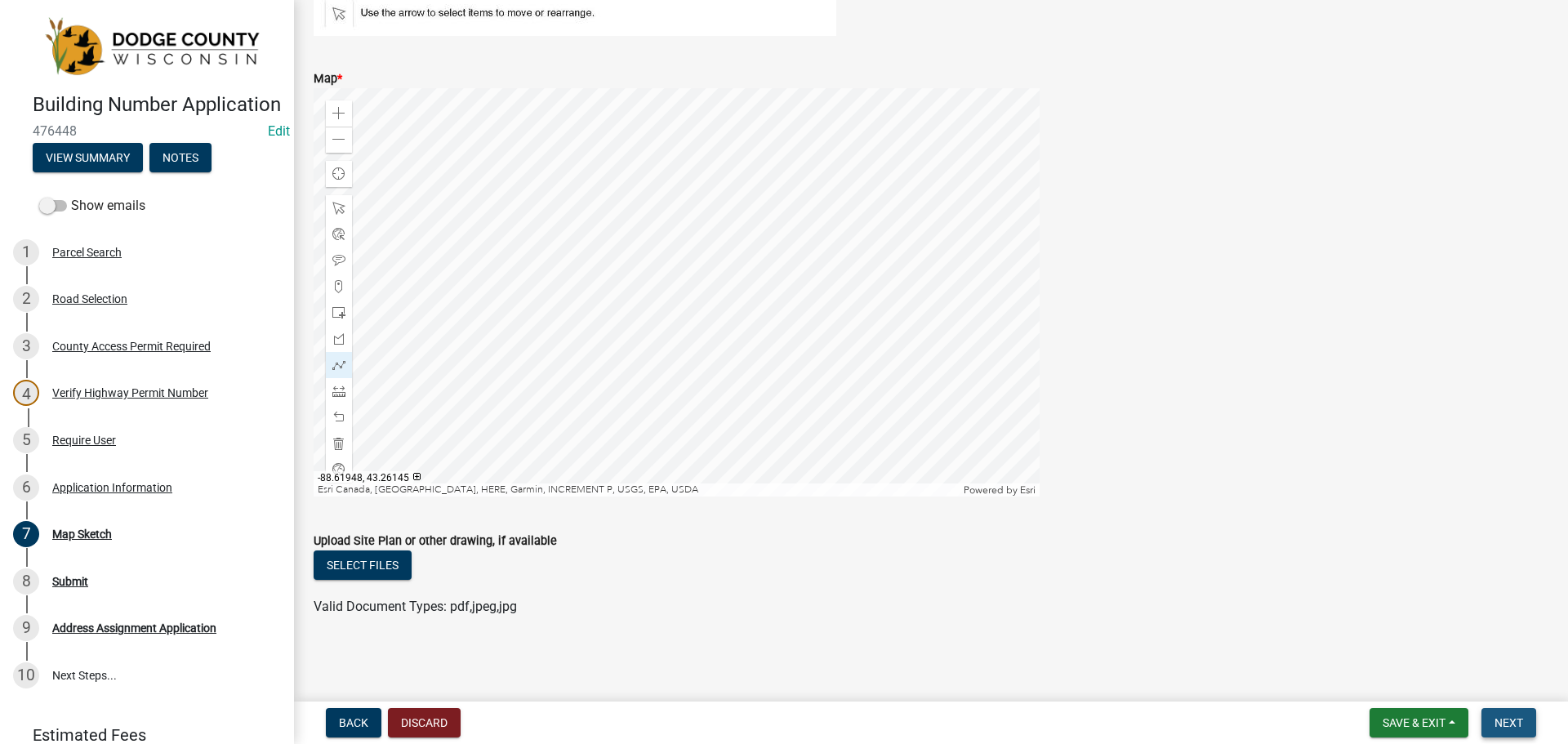
click at [1508, 717] on span "Next" at bounding box center [1509, 722] width 29 height 13
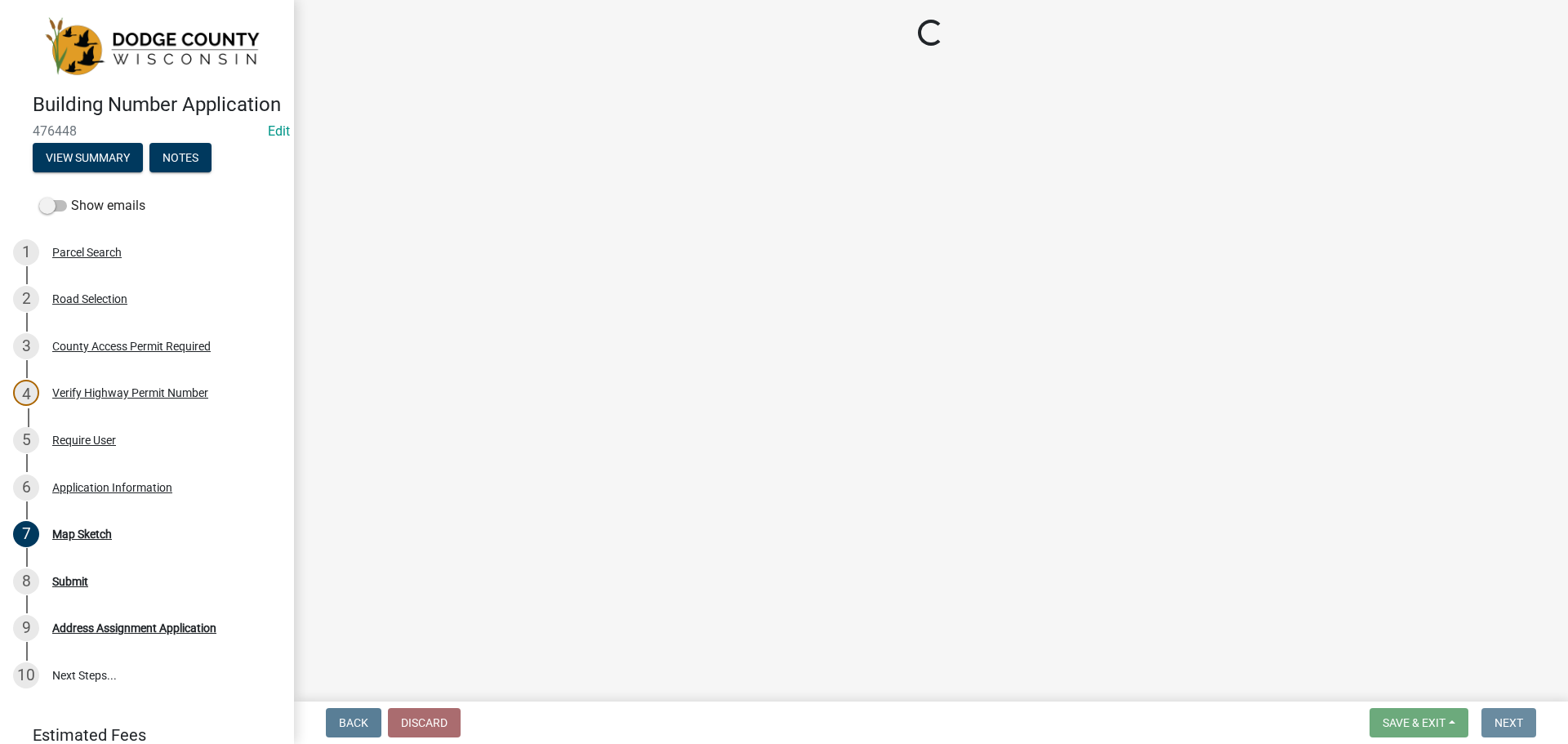
scroll to position [0, 0]
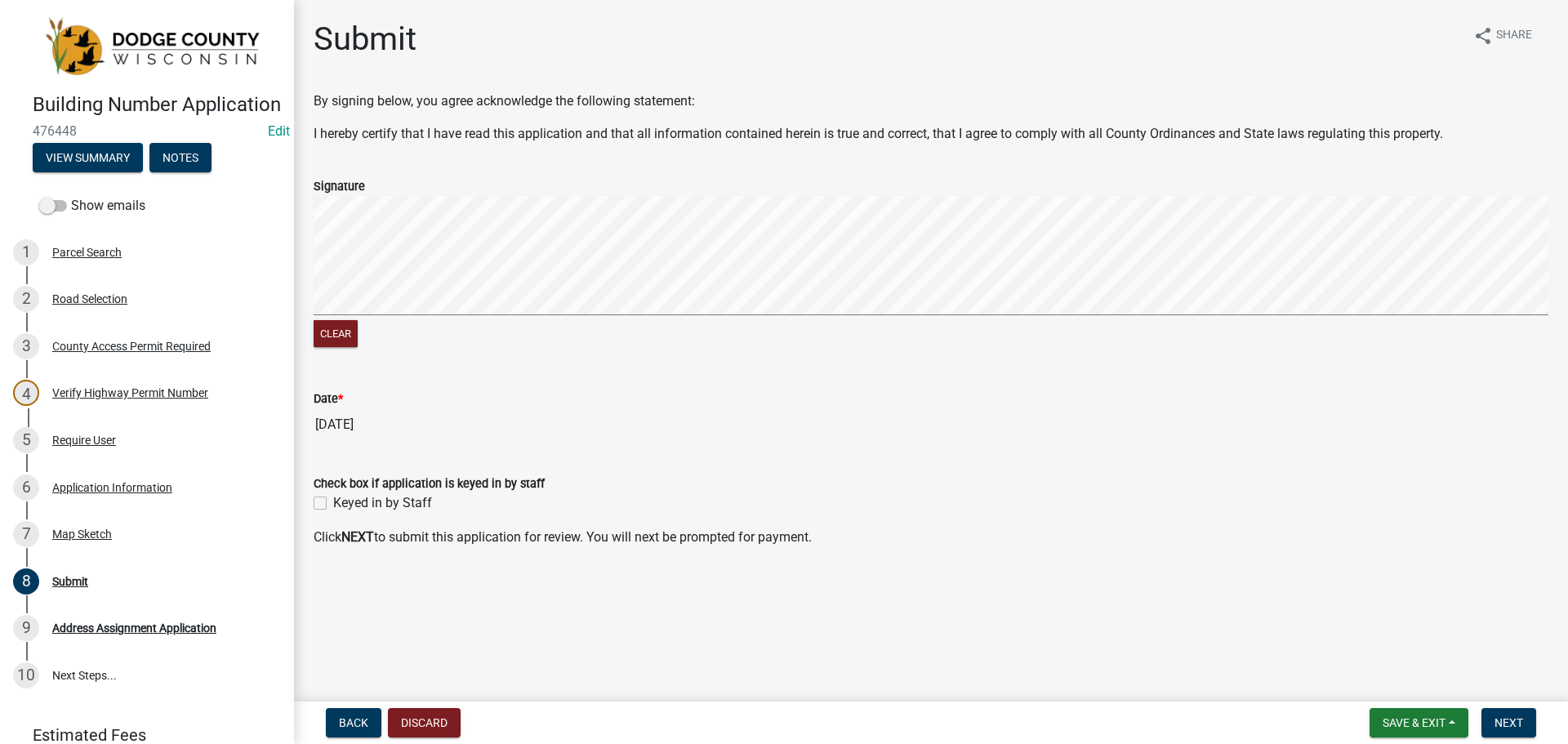
click at [333, 505] on label "Keyed in by Staff" at bounding box center [382, 504] width 99 height 20
click at [333, 504] on input "Keyed in by Staff" at bounding box center [338, 499] width 11 height 11
checkbox input "true"
click at [1507, 717] on span "Next" at bounding box center [1509, 722] width 29 height 13
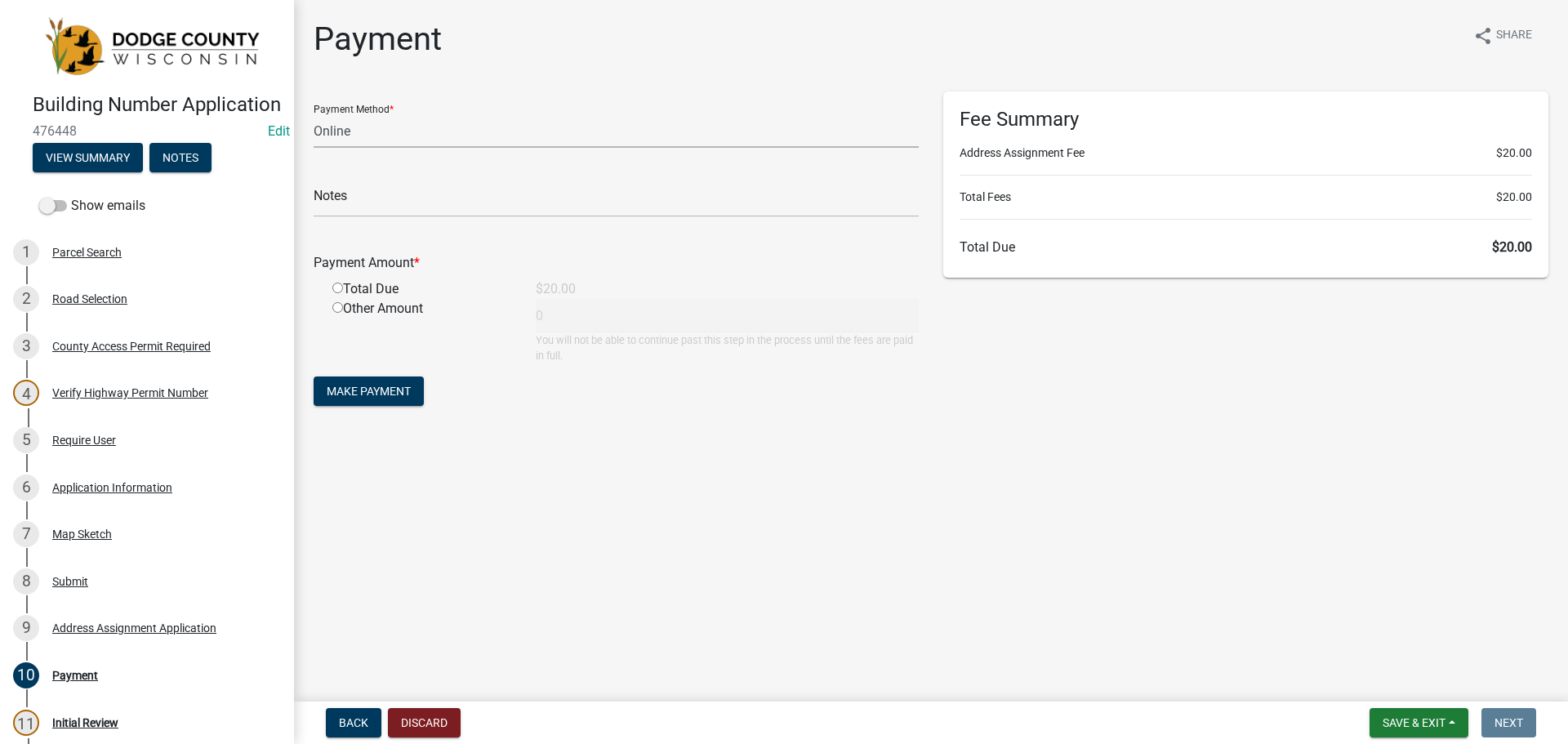
click at [376, 133] on select "Credit Card POS Check Cash Online" at bounding box center [615, 132] width 605 height 34
select select "1: 0"
click at [313, 115] on select "Credit Card POS Check Cash Online" at bounding box center [615, 132] width 605 height 34
click at [365, 193] on input "text" at bounding box center [615, 200] width 605 height 34
type input "9548"
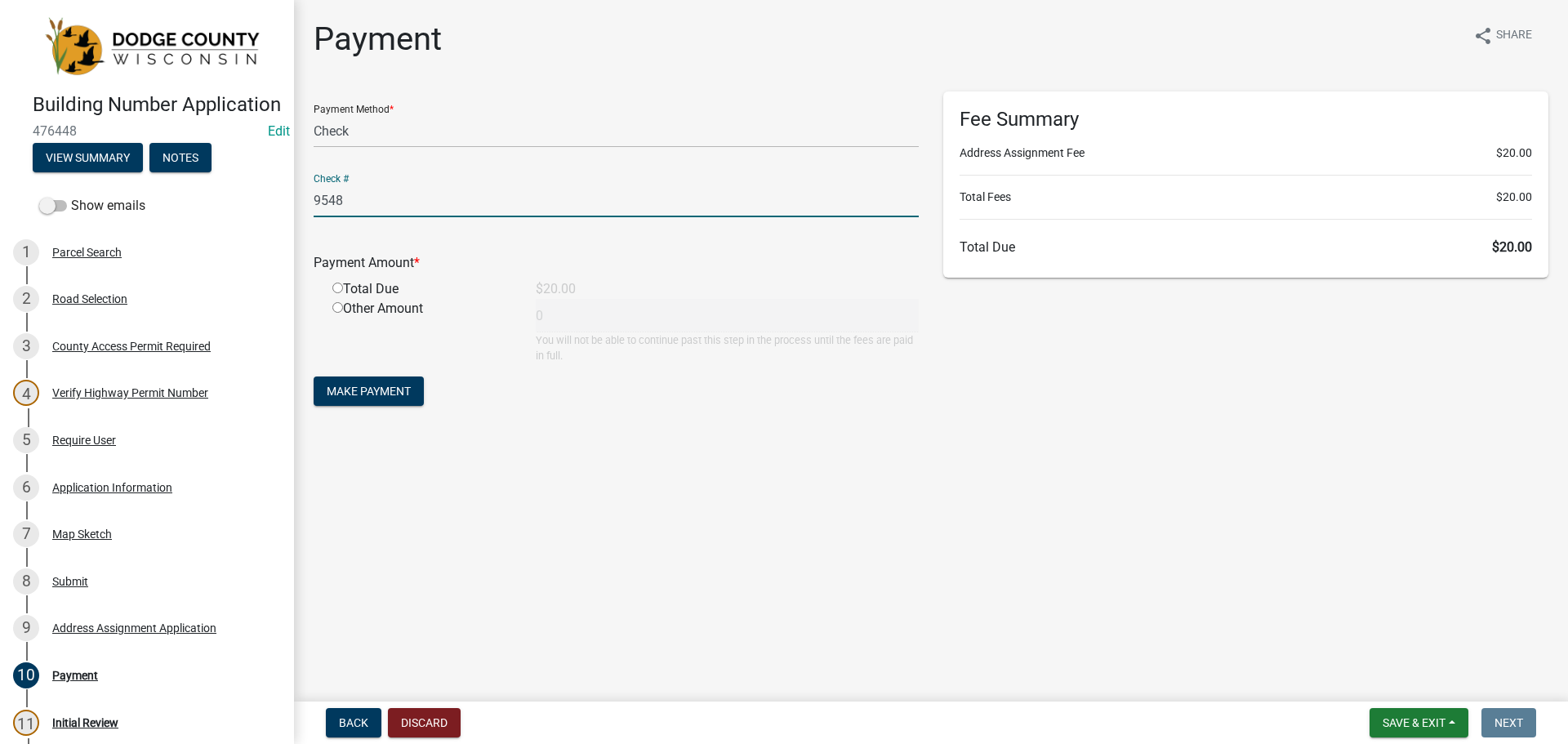
click at [342, 291] on input "radio" at bounding box center [337, 287] width 11 height 11
radio input "true"
type input "20"
click at [340, 288] on input "radio" at bounding box center [337, 287] width 11 height 11
click at [392, 386] on span "Make Payment" at bounding box center [369, 391] width 84 height 13
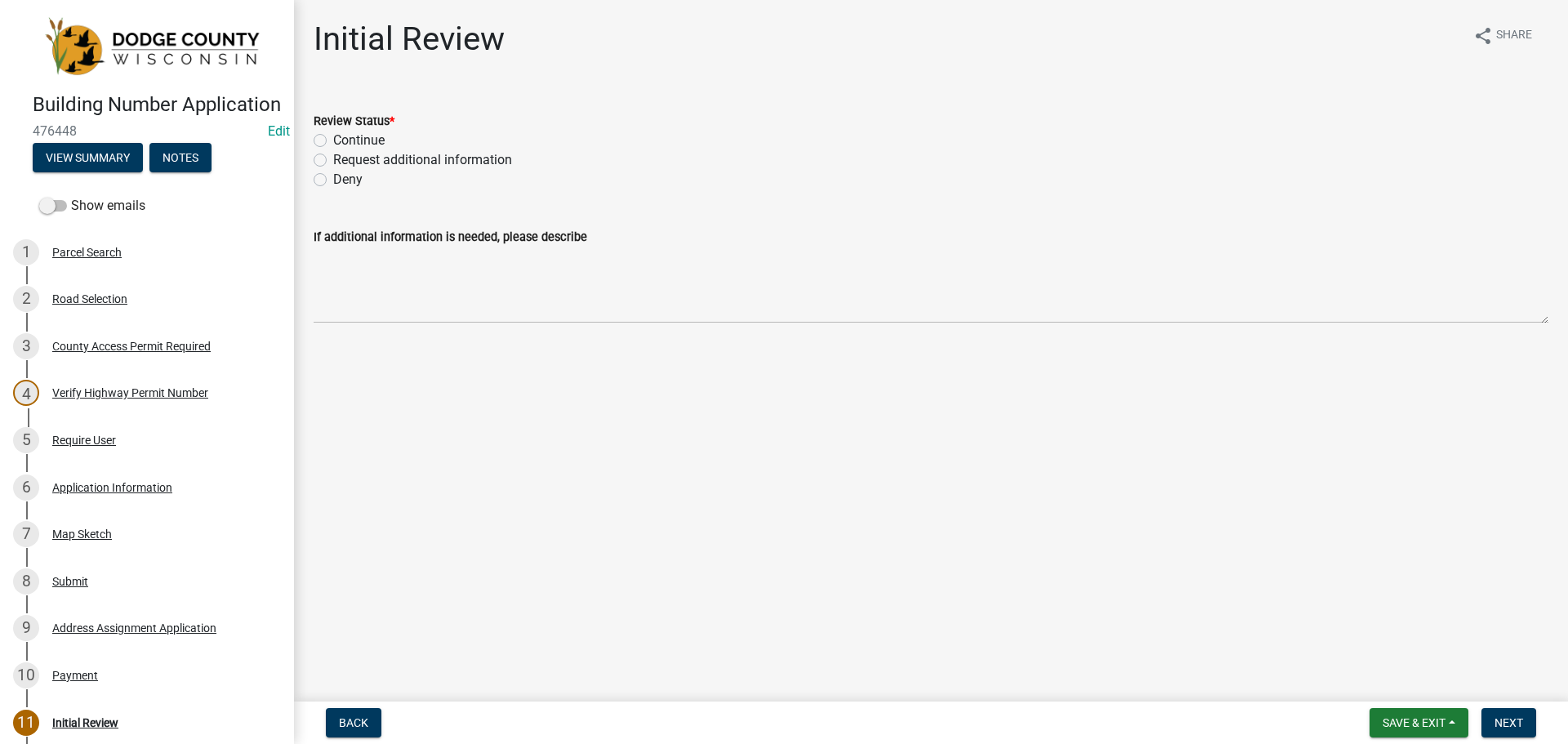
click at [333, 138] on label "Continue" at bounding box center [359, 141] width 52 height 20
click at [333, 138] on input "Continue" at bounding box center [338, 136] width 11 height 11
radio input "true"
click at [1513, 719] on span "Next" at bounding box center [1509, 722] width 29 height 13
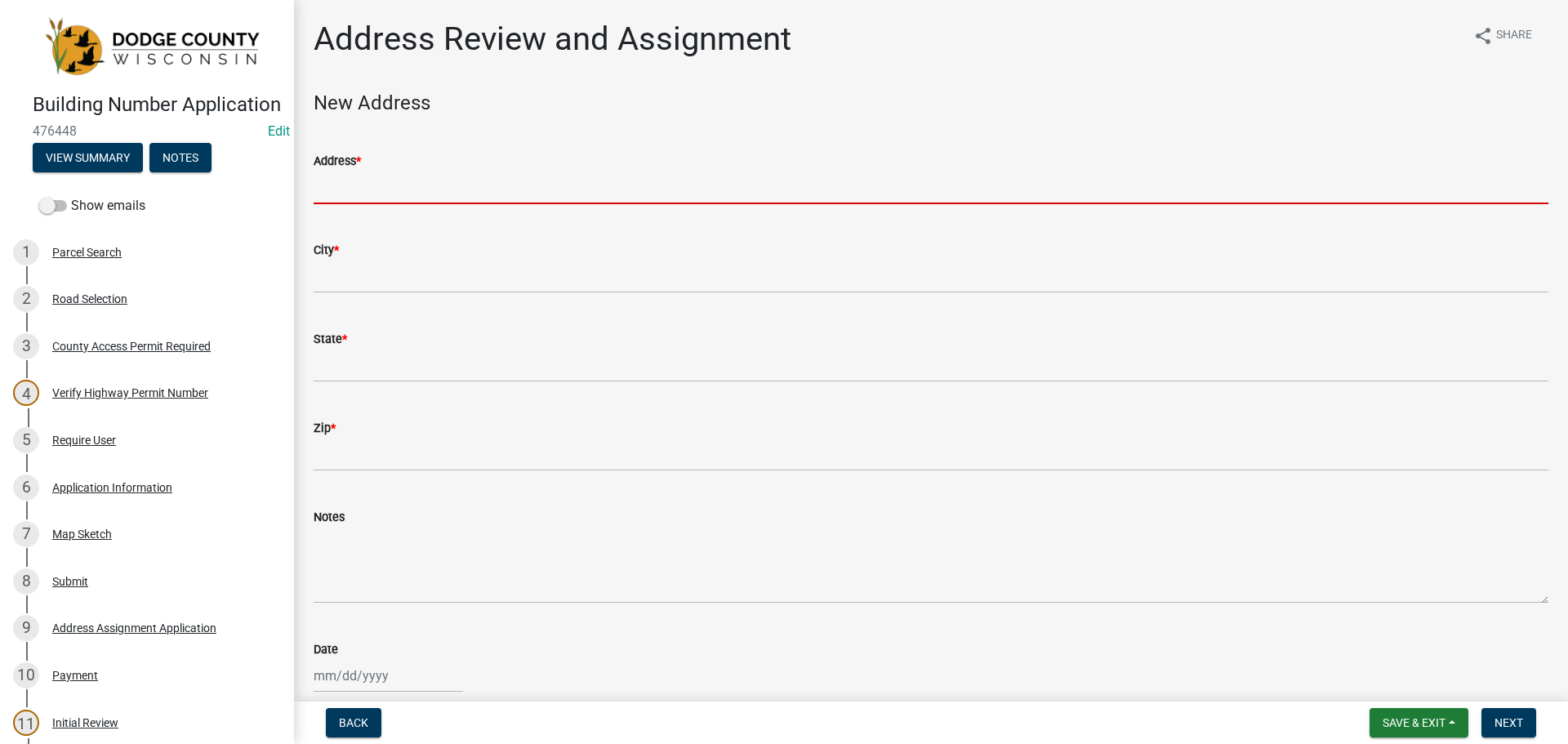
click at [347, 183] on input "Address *" at bounding box center [931, 187] width 1235 height 34
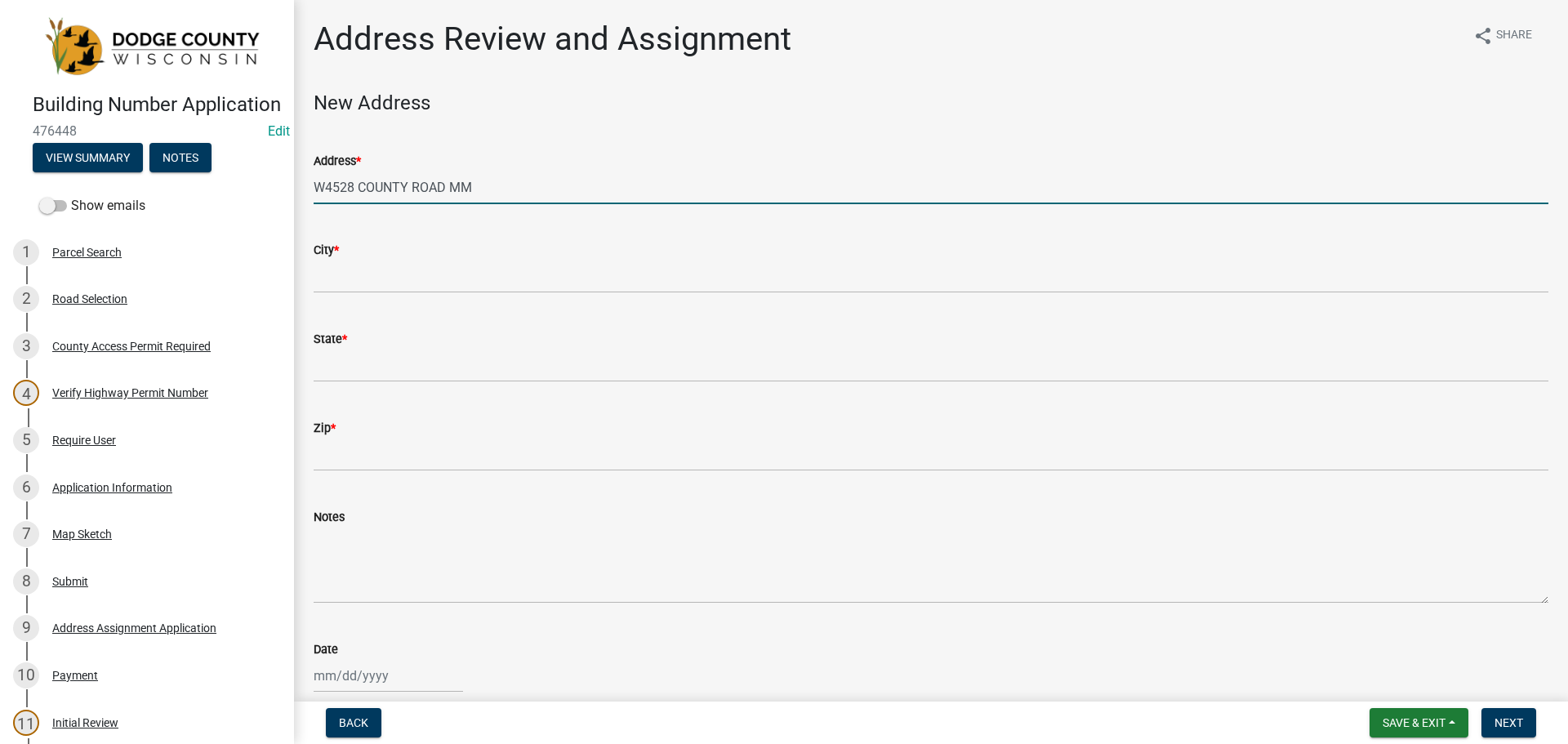
type input "W4528 COUNTY ROAD MM"
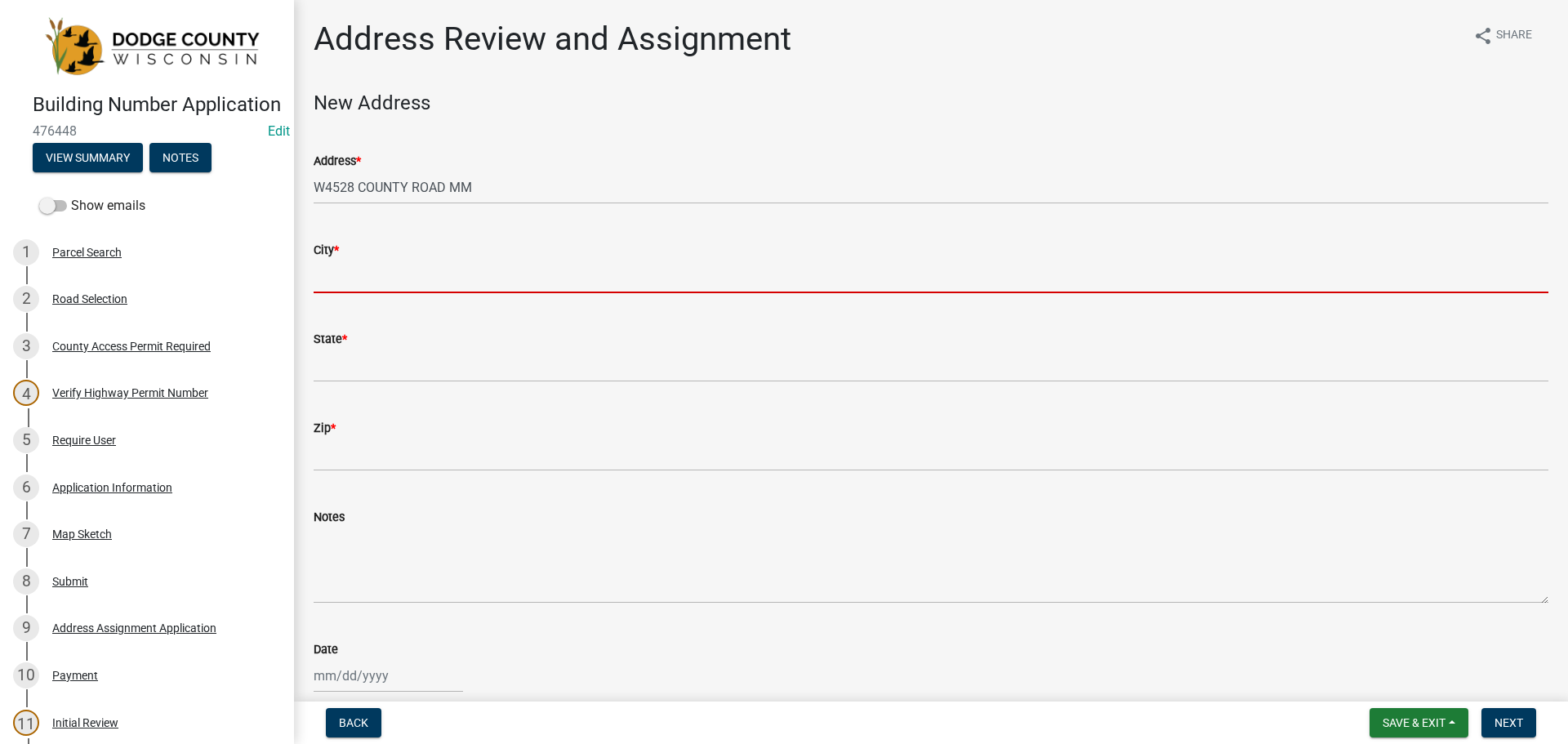
type input "L"
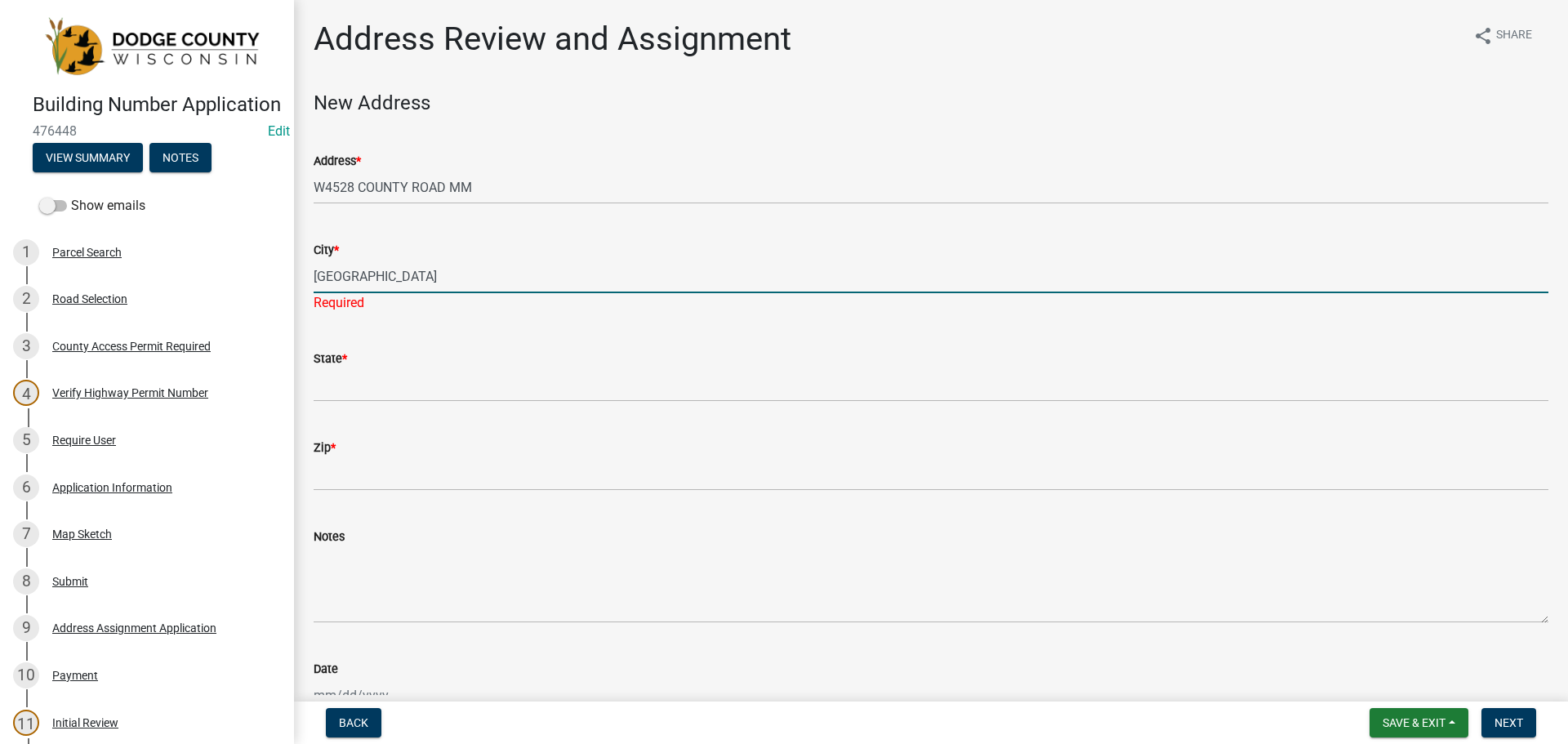
type input "WATERTOWN"
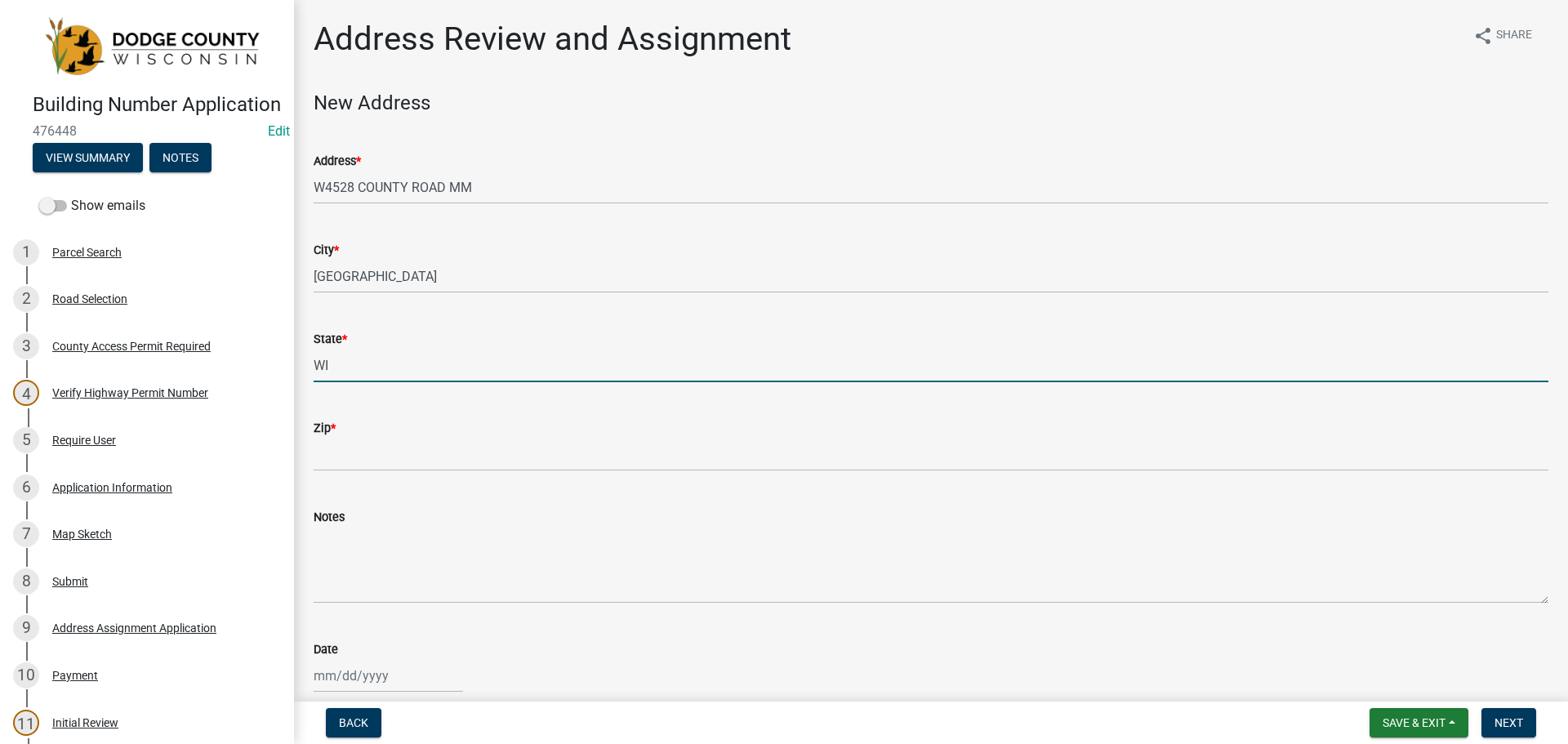
type input "WI"
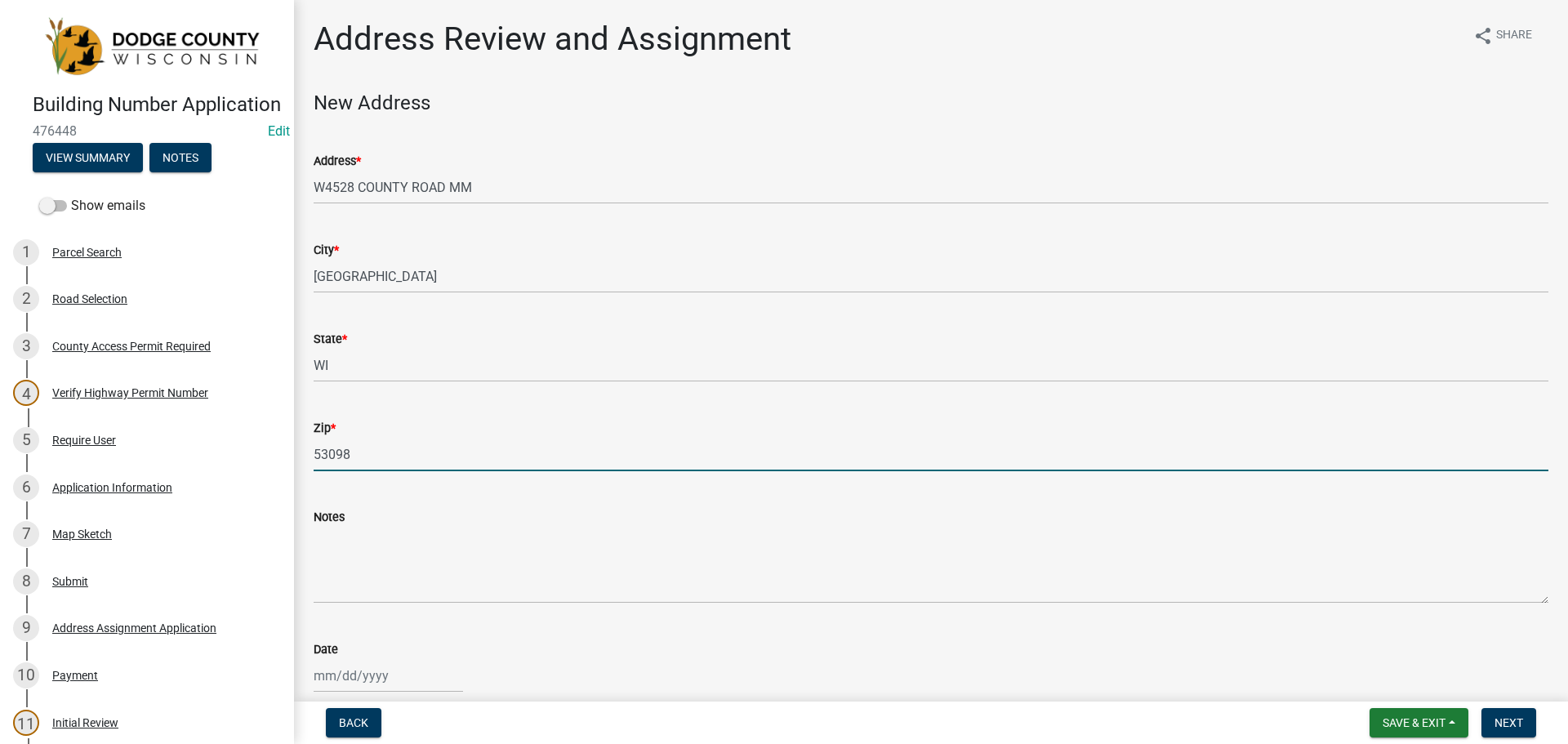
type input "53098"
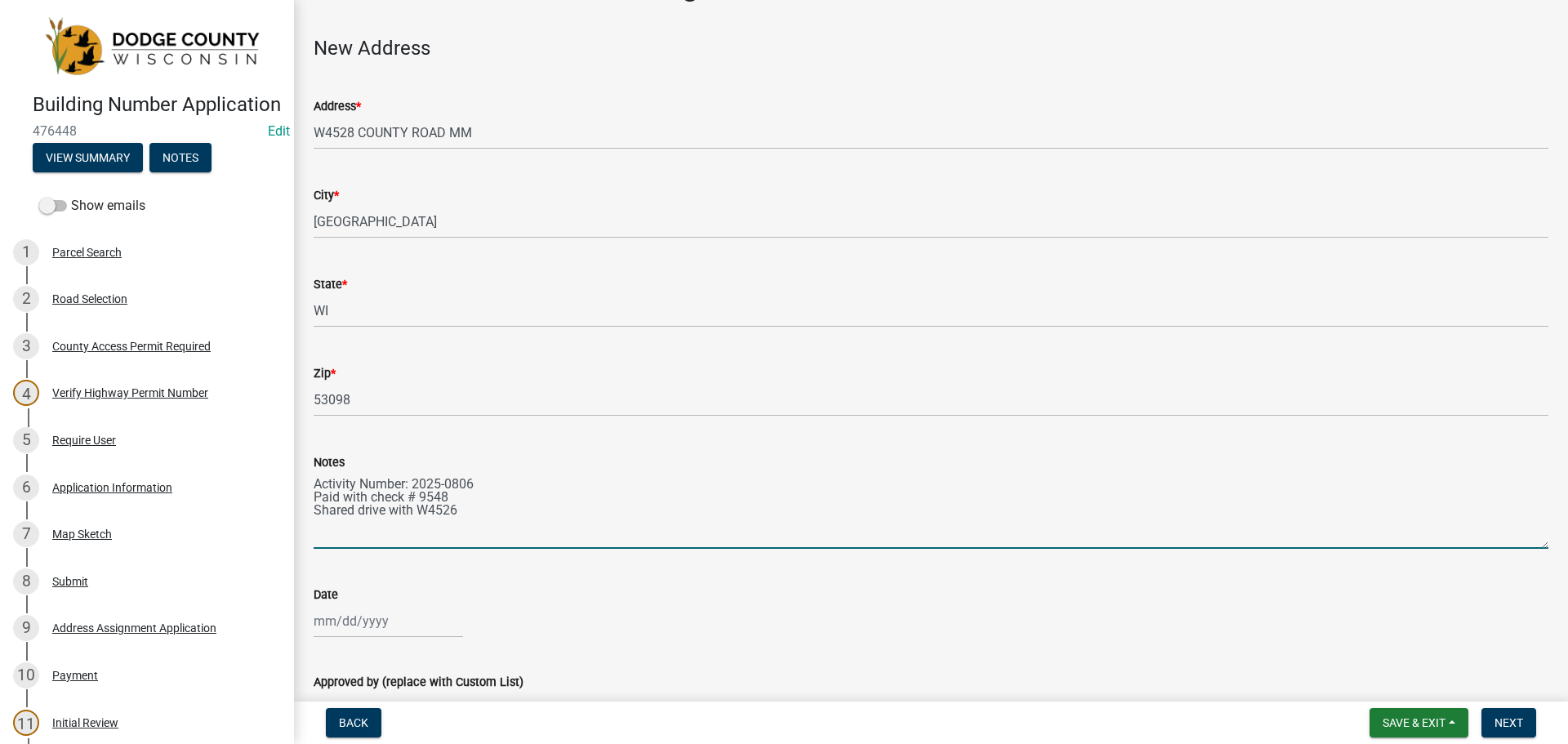
scroll to position [82, 0]
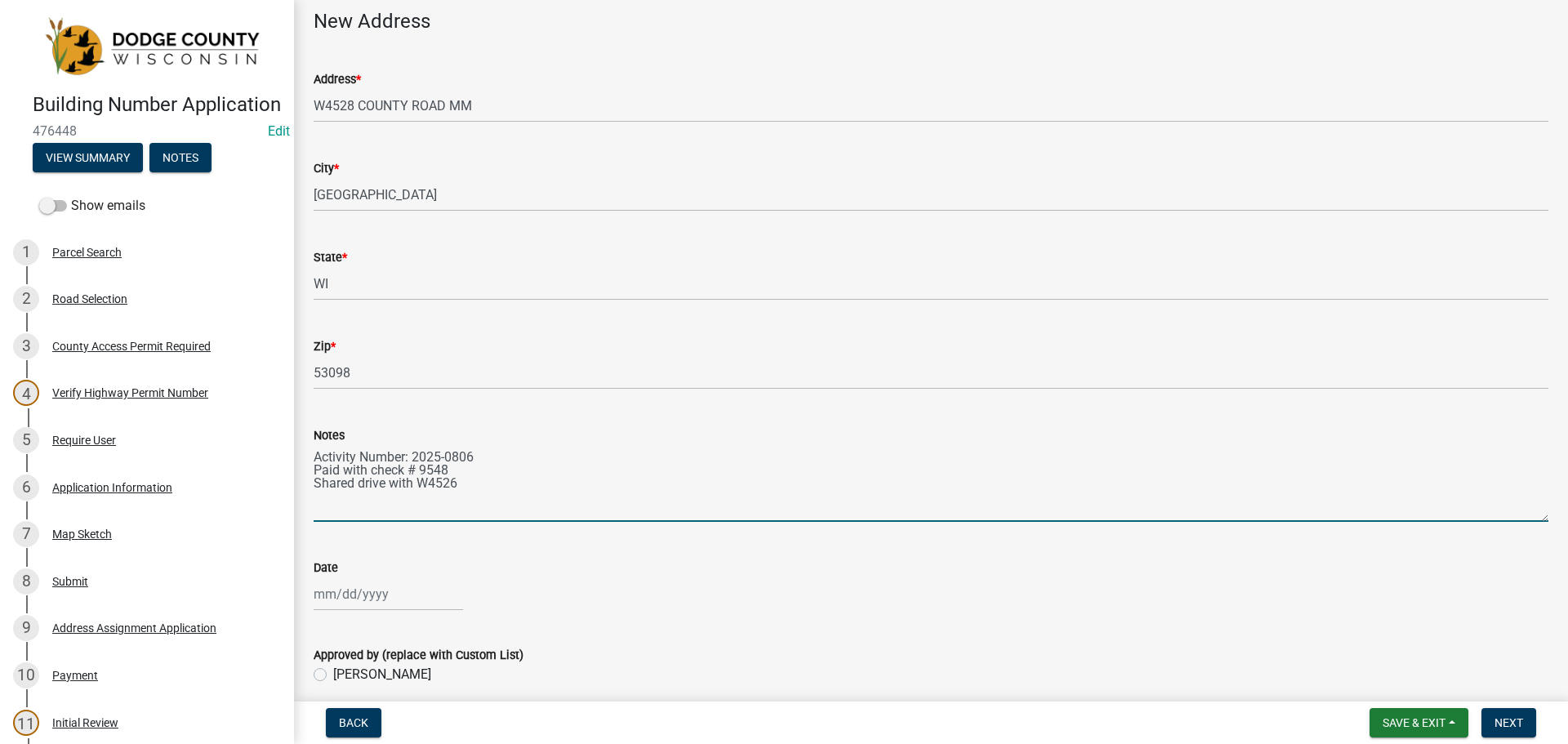
type textarea "Activity Number: 2025-0806 Paid with check # 9548 Shared drive with W4526"
click at [395, 597] on div at bounding box center [388, 594] width 150 height 34
select select "9"
select select "2025"
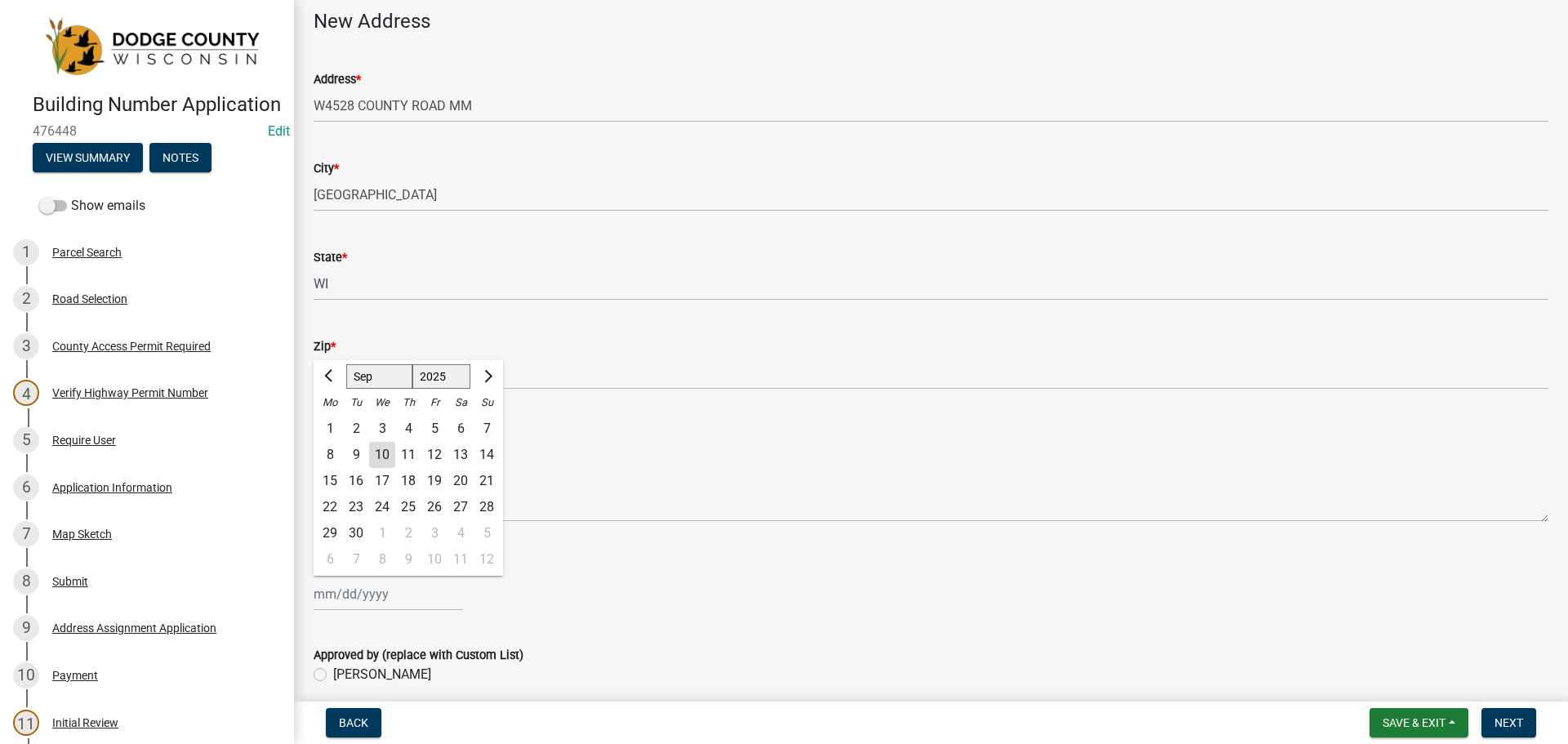
click at [389, 459] on div "10" at bounding box center [382, 455] width 26 height 26
type input "09/10/2025"
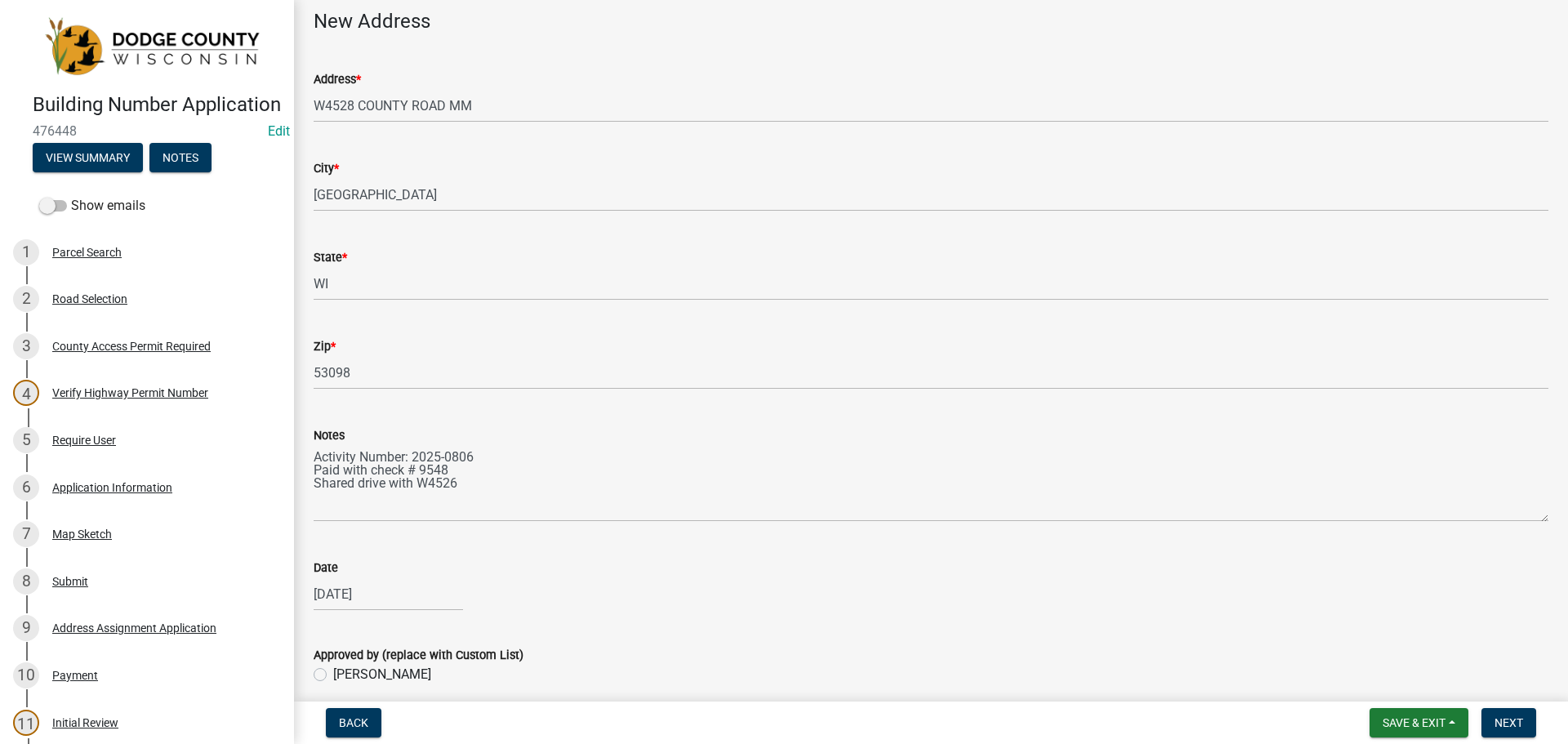
click at [333, 673] on label "J. O'Neill" at bounding box center [382, 675] width 98 height 20
click at [333, 673] on input "J. O'Neill" at bounding box center [338, 670] width 11 height 11
radio input "true"
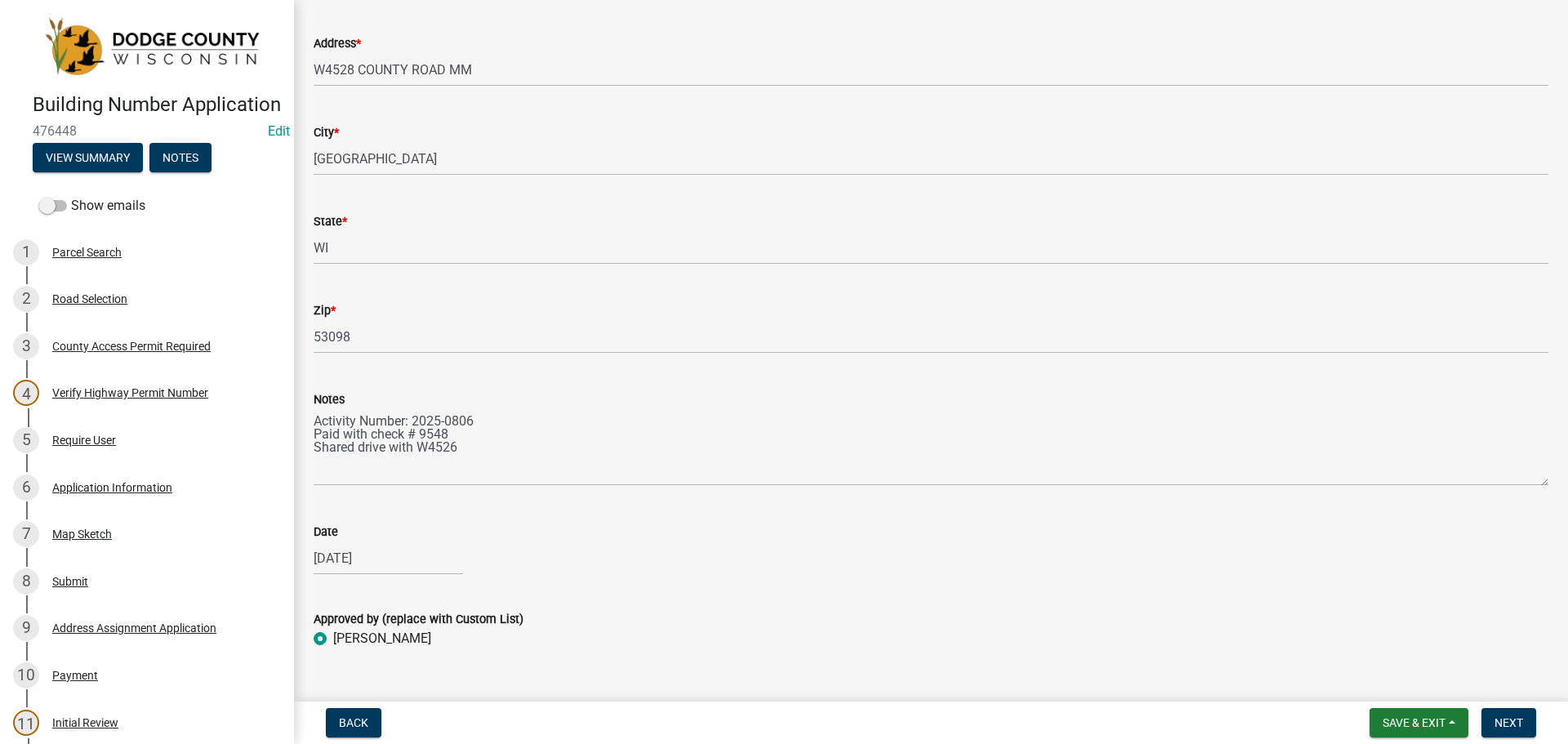
scroll to position [150, 0]
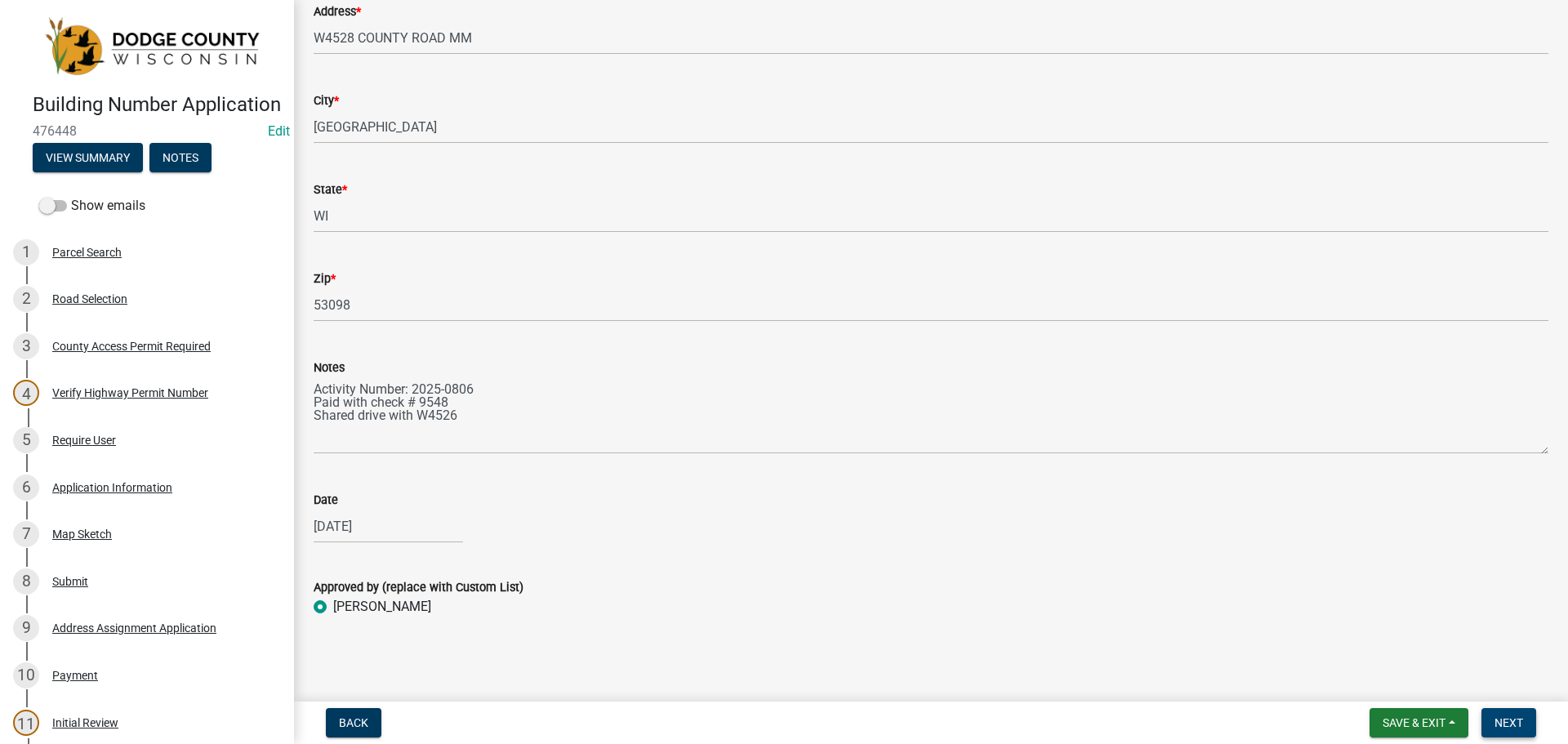
click at [1511, 712] on button "Next" at bounding box center [1508, 722] width 55 height 29
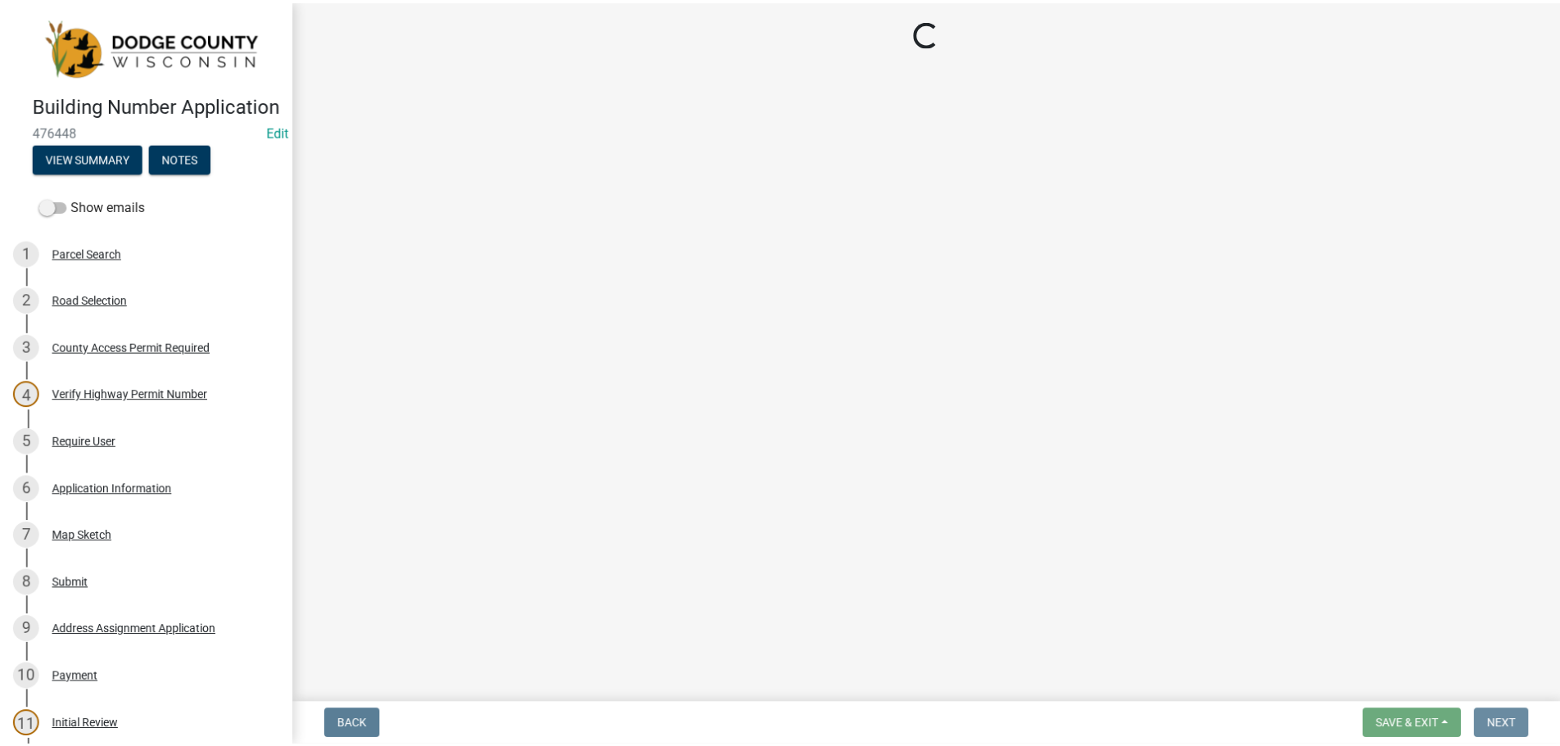
scroll to position [0, 0]
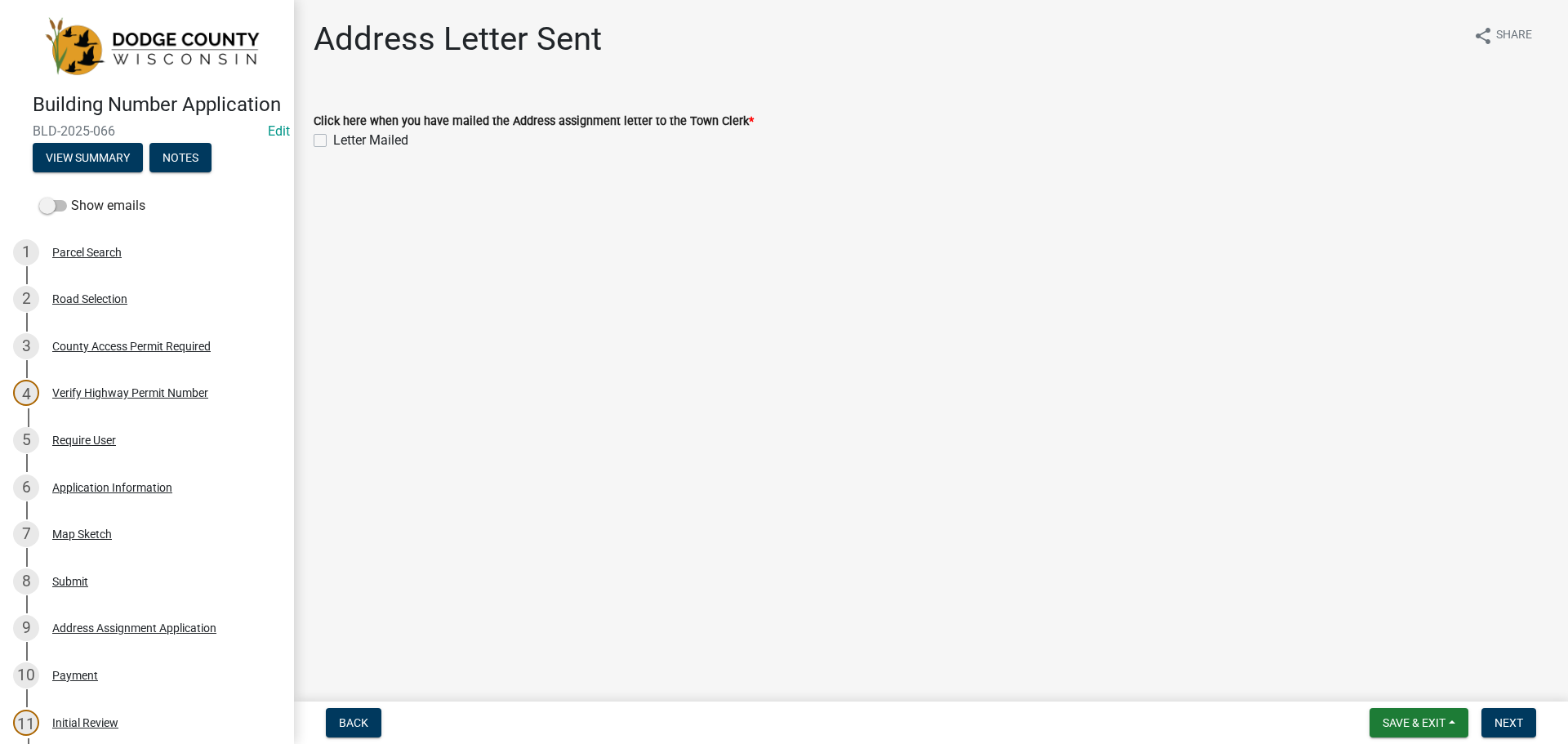
click at [333, 144] on label "Letter Mailed" at bounding box center [370, 141] width 75 height 20
click at [333, 142] on input "Letter Mailed" at bounding box center [338, 136] width 11 height 11
checkbox input "true"
click at [1493, 719] on button "Next" at bounding box center [1508, 722] width 55 height 29
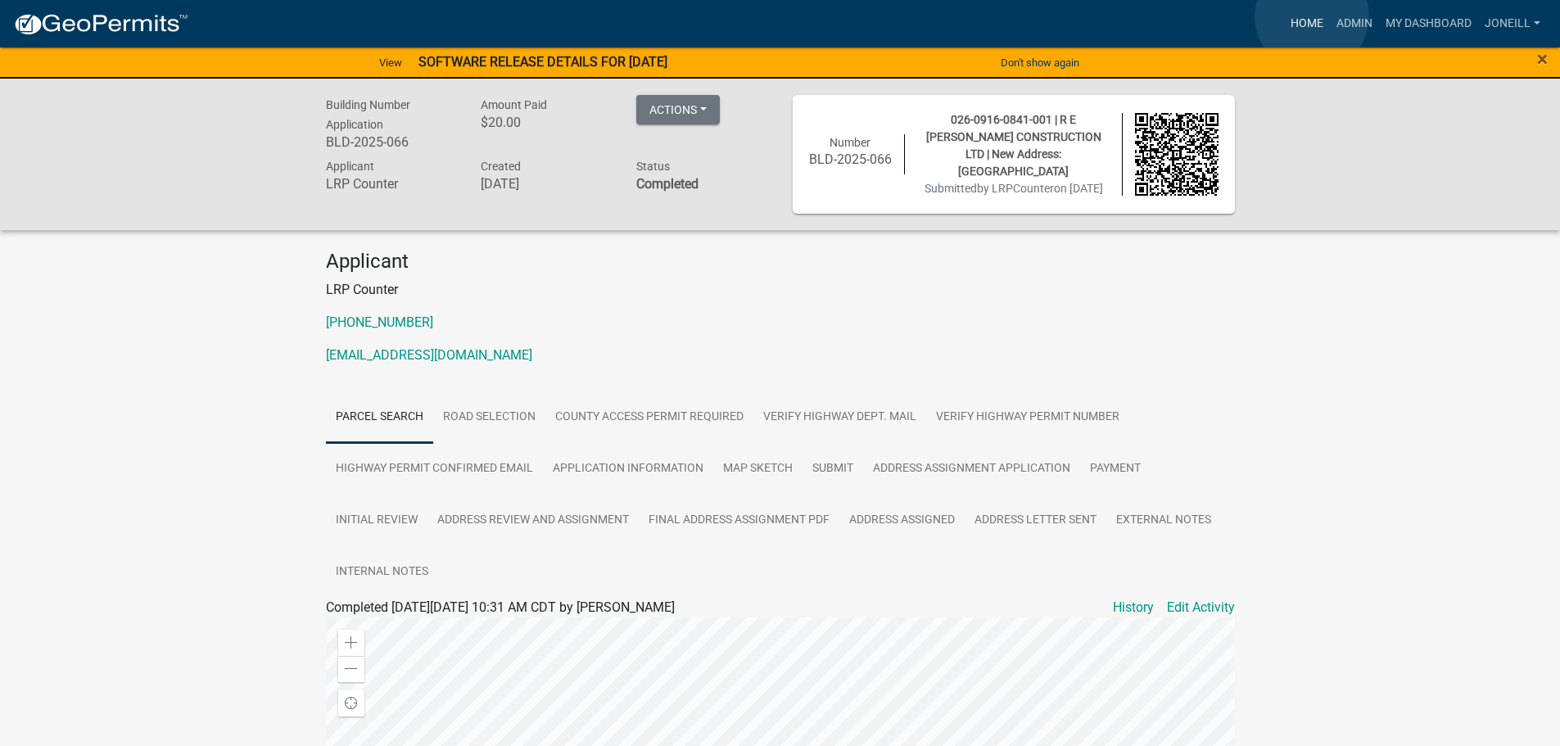
click at [1312, 16] on link "Home" at bounding box center [1307, 23] width 46 height 31
